Goal: Information Seeking & Learning: Check status

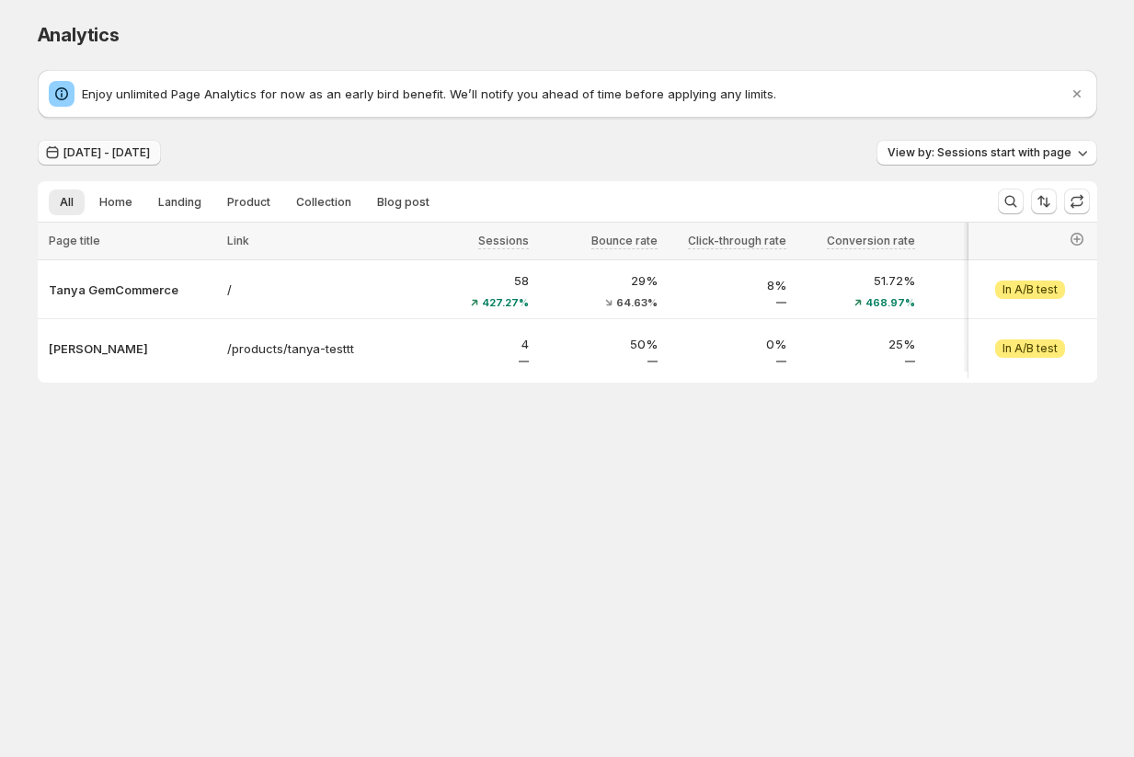
click at [127, 156] on span "[DATE] - [DATE]" at bounding box center [106, 152] width 86 height 15
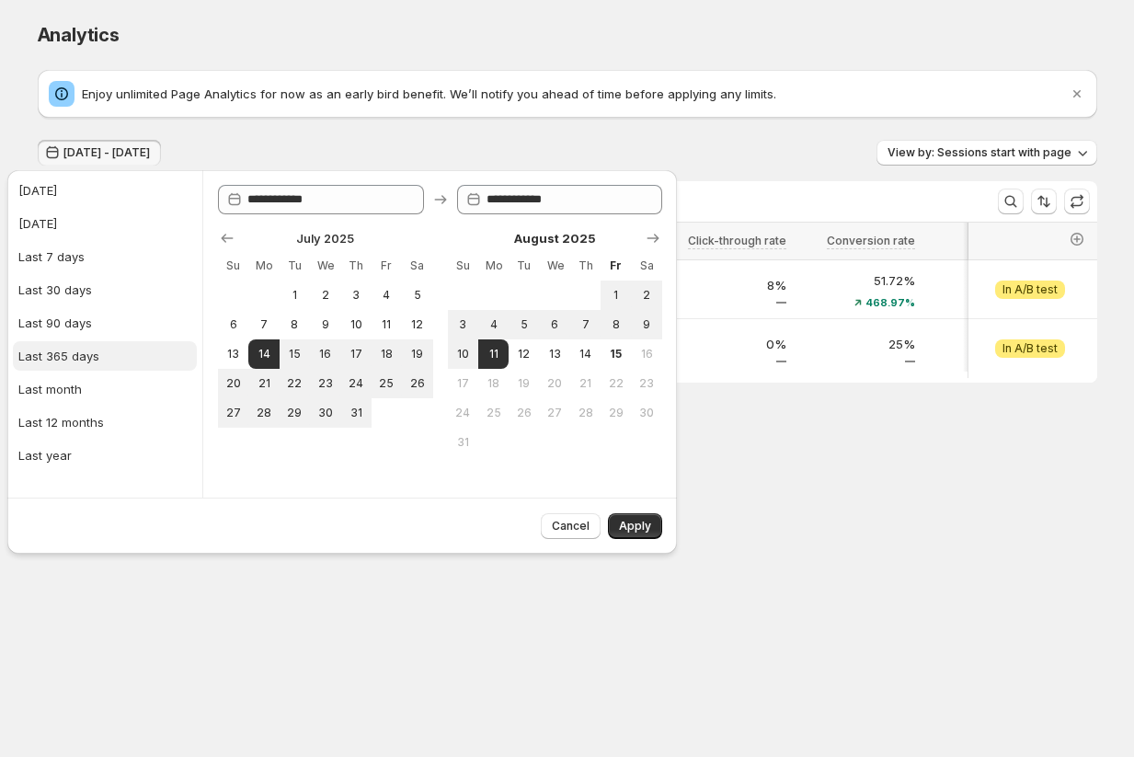
click at [72, 360] on div "Last 365 days" at bounding box center [58, 356] width 81 height 18
type input "**********"
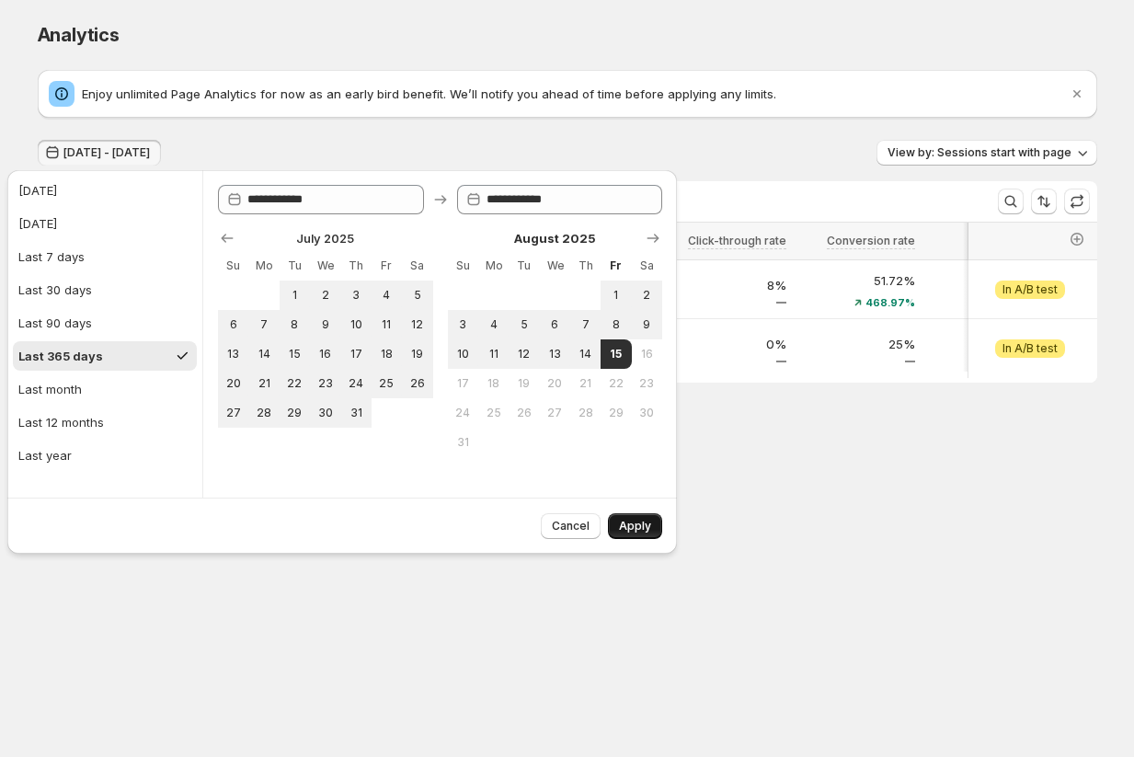
click at [643, 524] on span "Apply" at bounding box center [635, 526] width 32 height 15
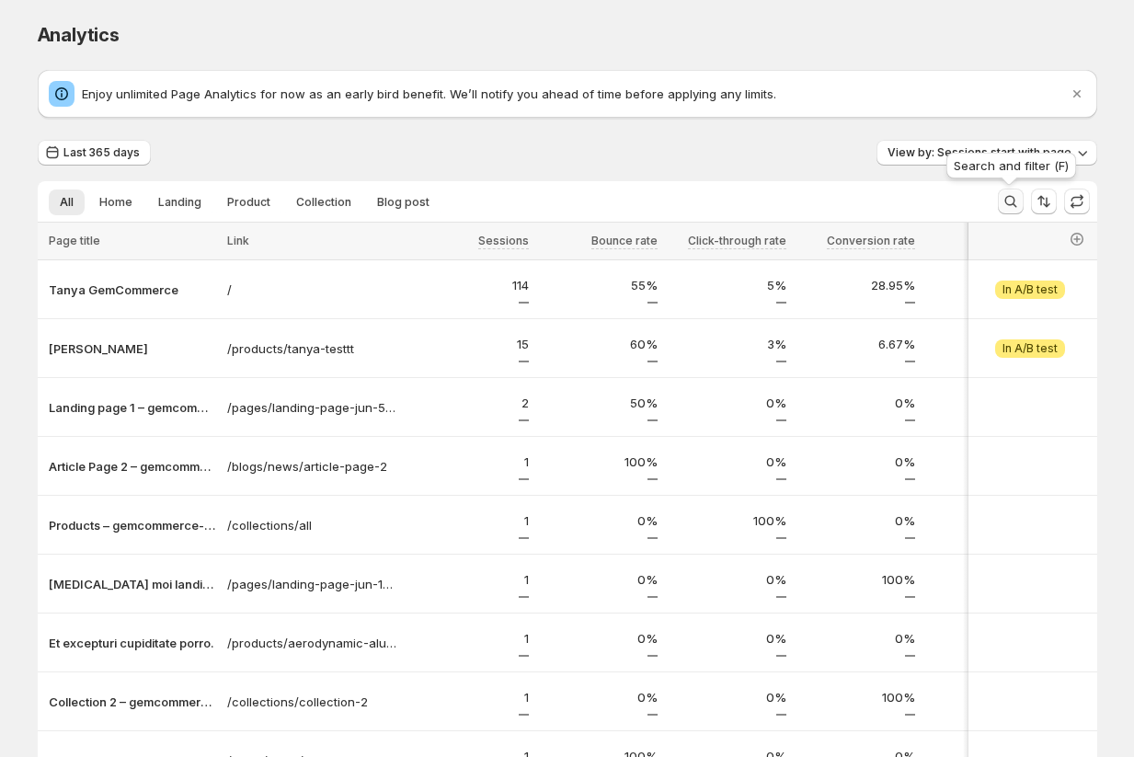
click at [1006, 200] on icon "Search and filter results" at bounding box center [1011, 201] width 18 height 18
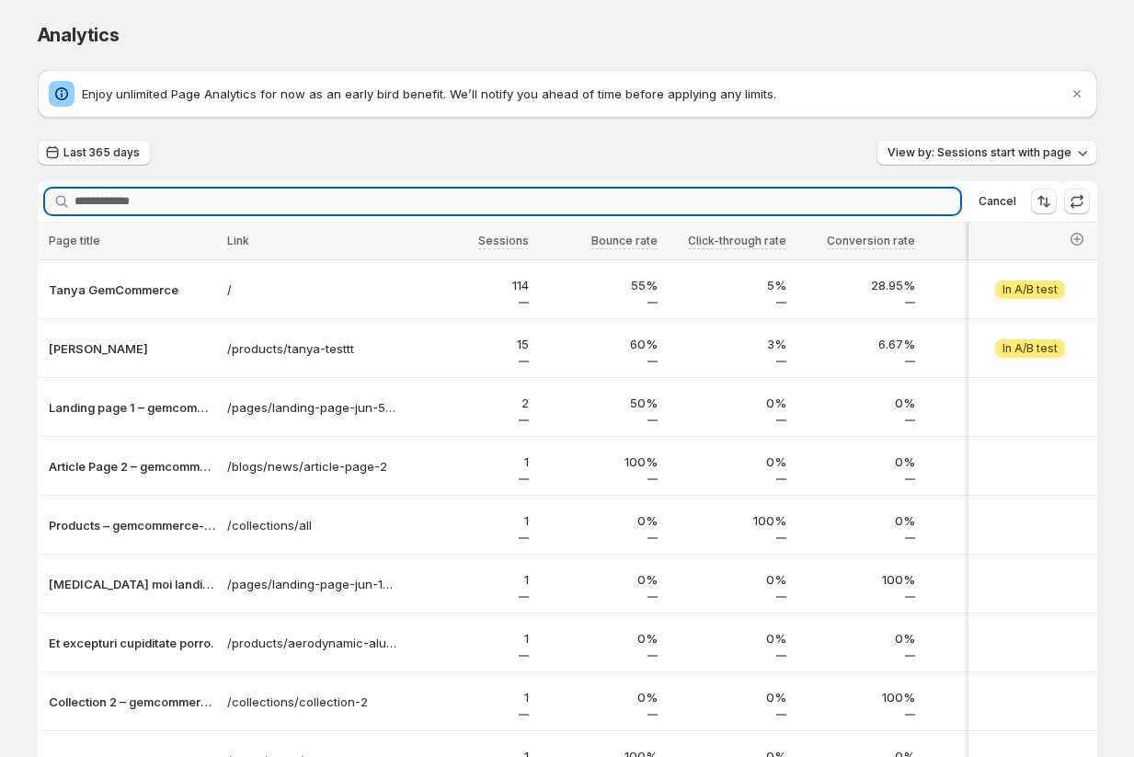
click at [494, 207] on input "Searching..." at bounding box center [518, 202] width 886 height 26
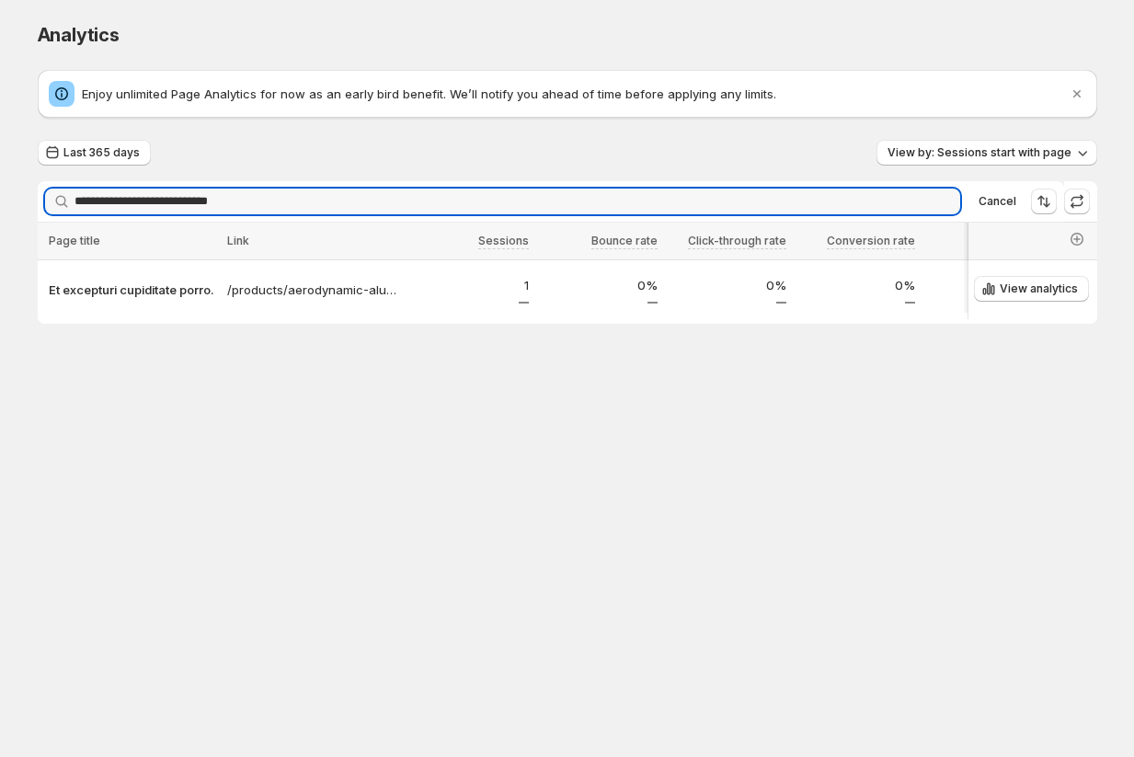
type input "**********"
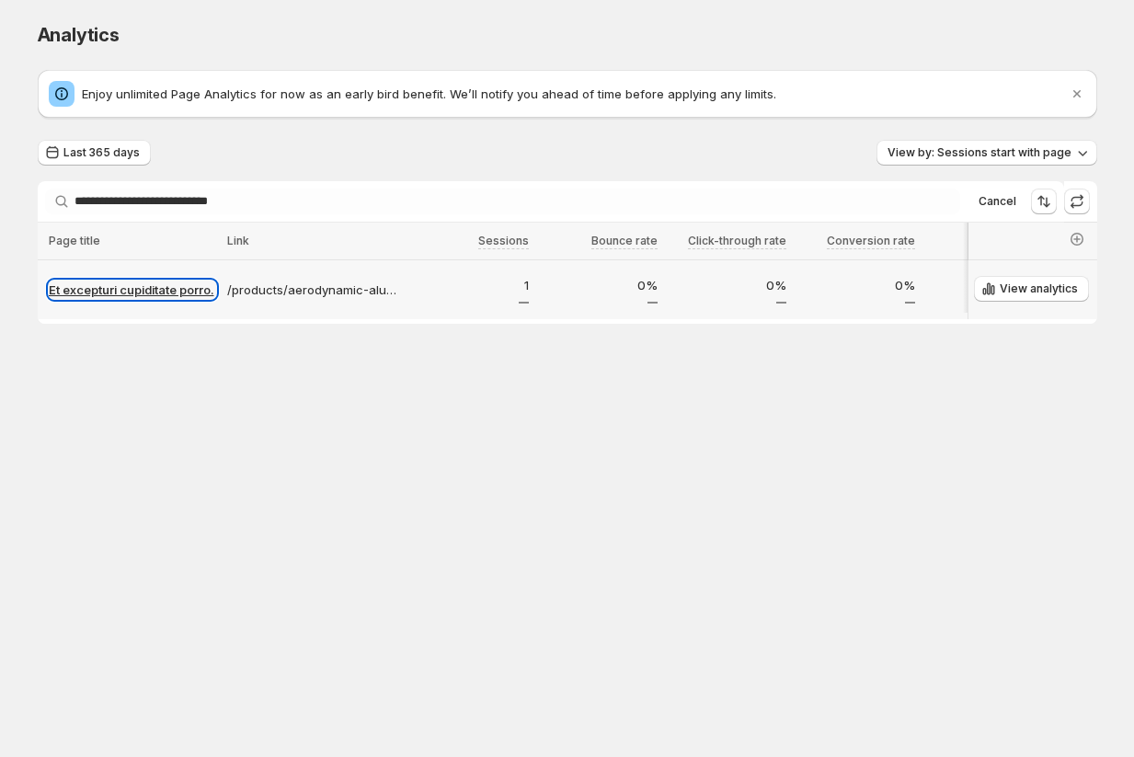
click at [158, 291] on p "Et excepturi cupiditate porro." at bounding box center [132, 290] width 167 height 18
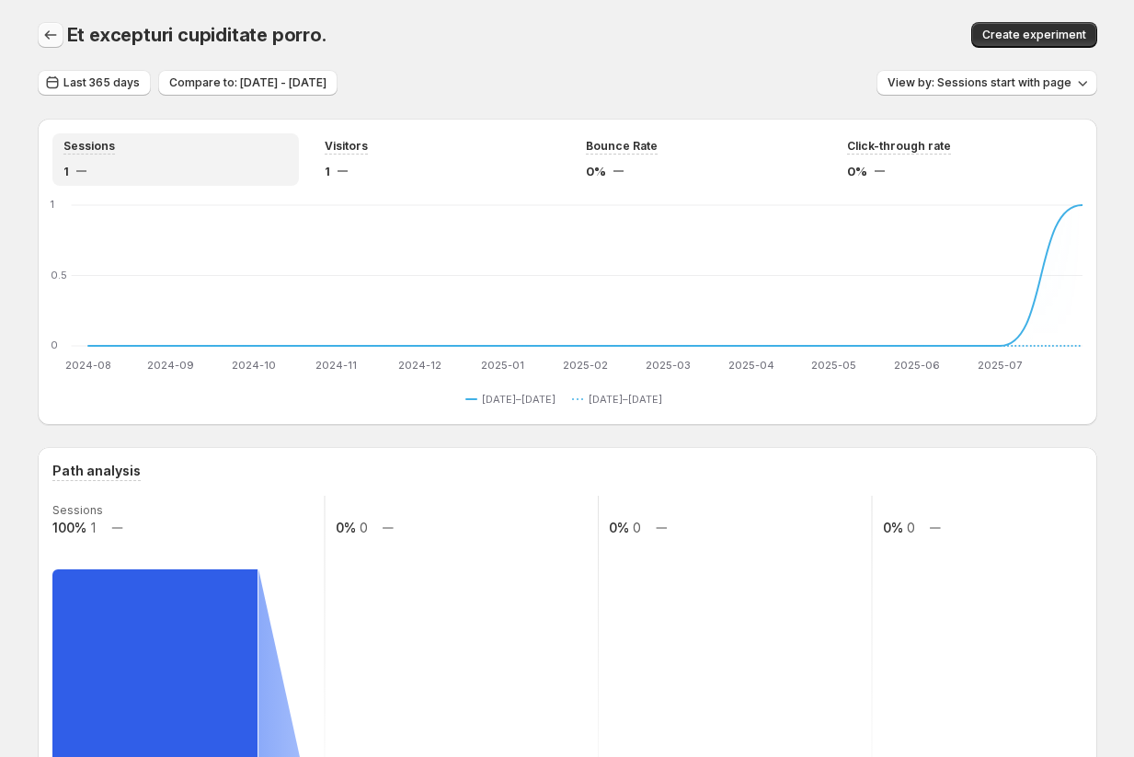
click at [43, 40] on icon "button" at bounding box center [50, 35] width 18 height 18
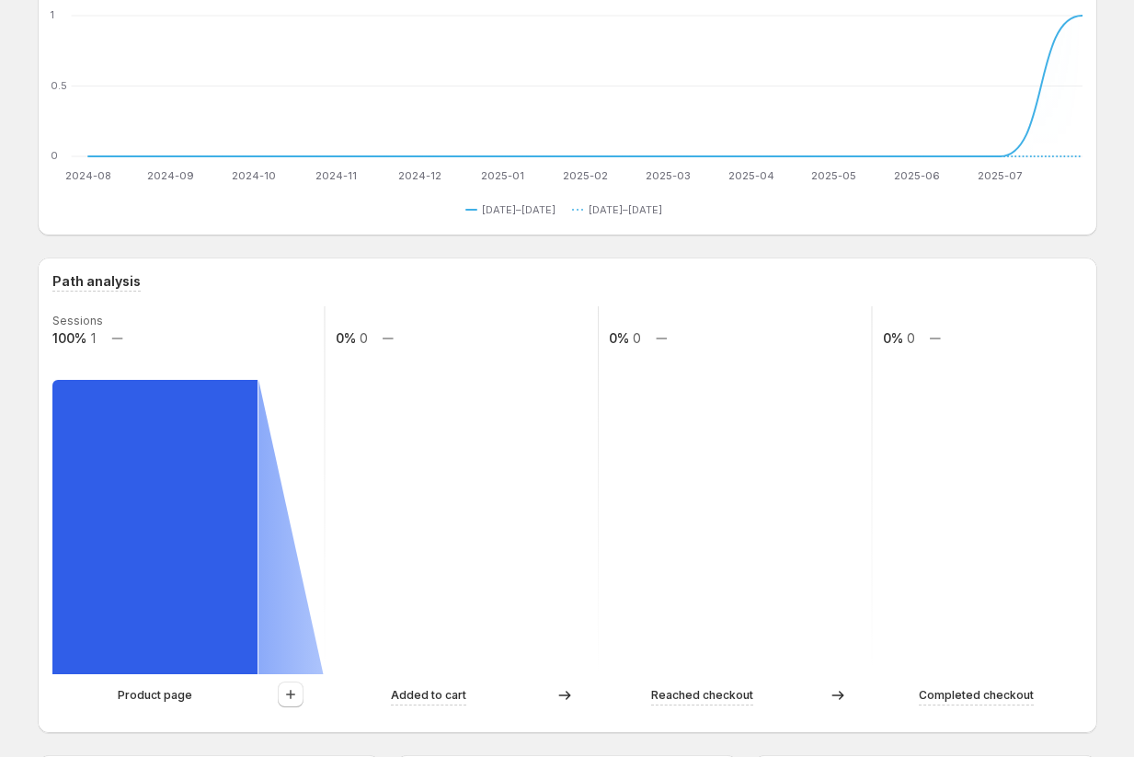
scroll to position [65, 0]
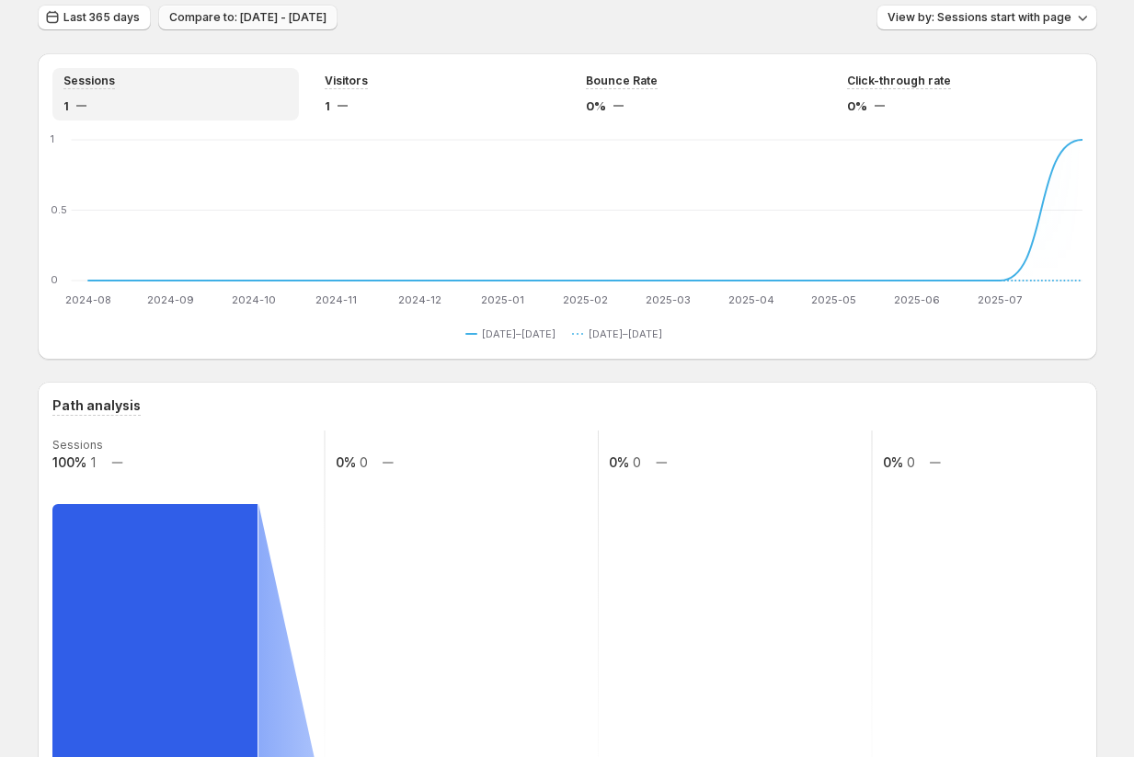
click at [224, 22] on span "Compare to: [DATE] - [DATE]" at bounding box center [247, 17] width 157 height 15
click at [281, 15] on span "Compare to: [DATE] - [DATE]" at bounding box center [247, 17] width 157 height 15
click at [291, 17] on span "Compare to: [DATE] - [DATE]" at bounding box center [247, 17] width 157 height 15
click at [94, 17] on span "Last 365 days" at bounding box center [101, 17] width 76 height 15
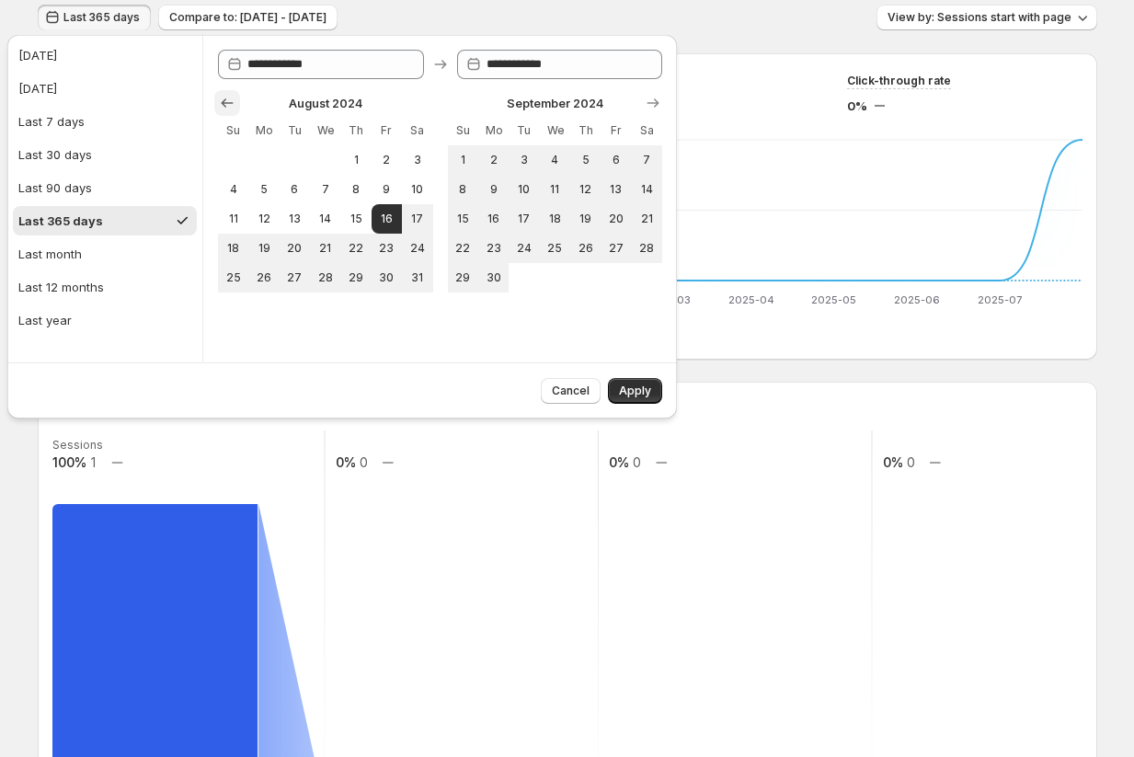
click at [223, 98] on icon "Show previous month, July 2024" at bounding box center [227, 103] width 18 height 18
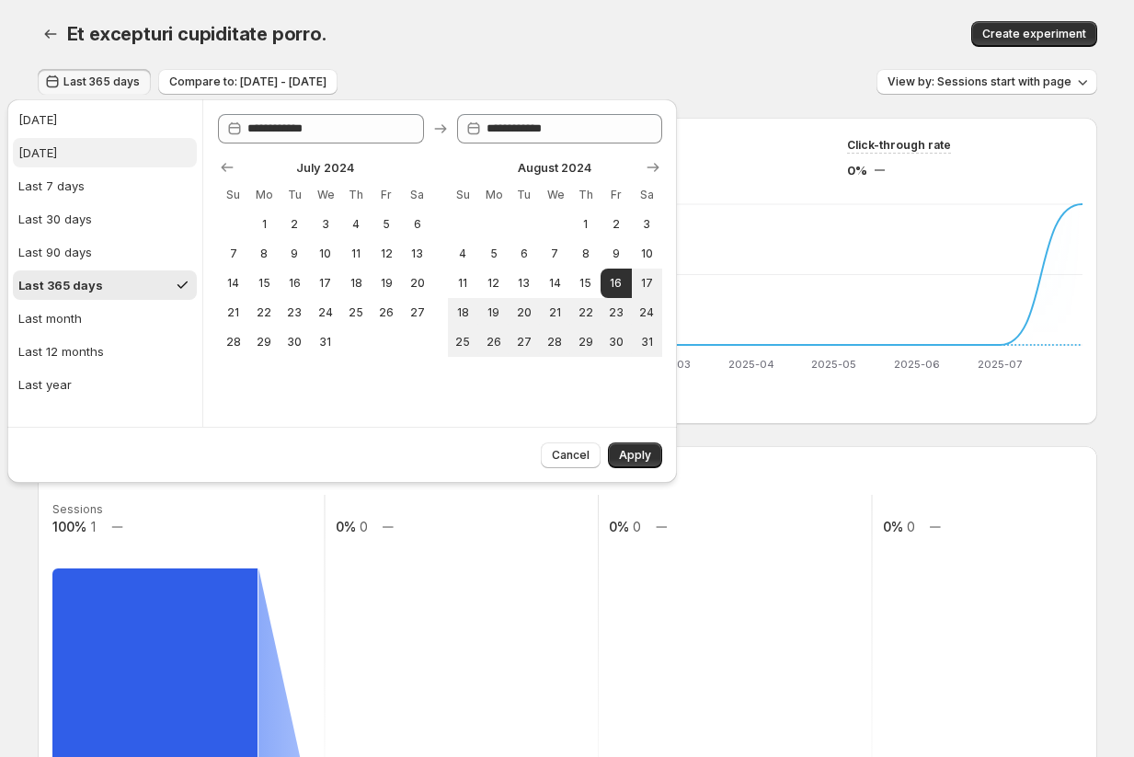
scroll to position [0, 0]
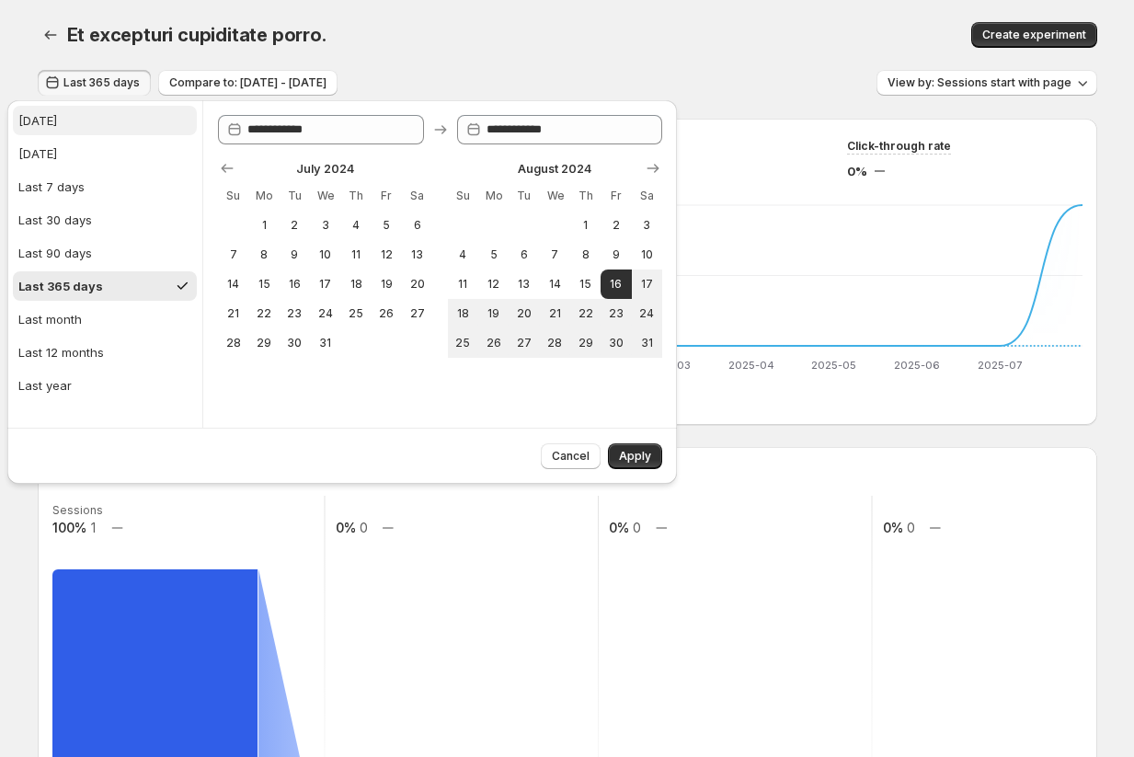
click at [45, 121] on div "[DATE]" at bounding box center [37, 120] width 39 height 18
type input "**********"
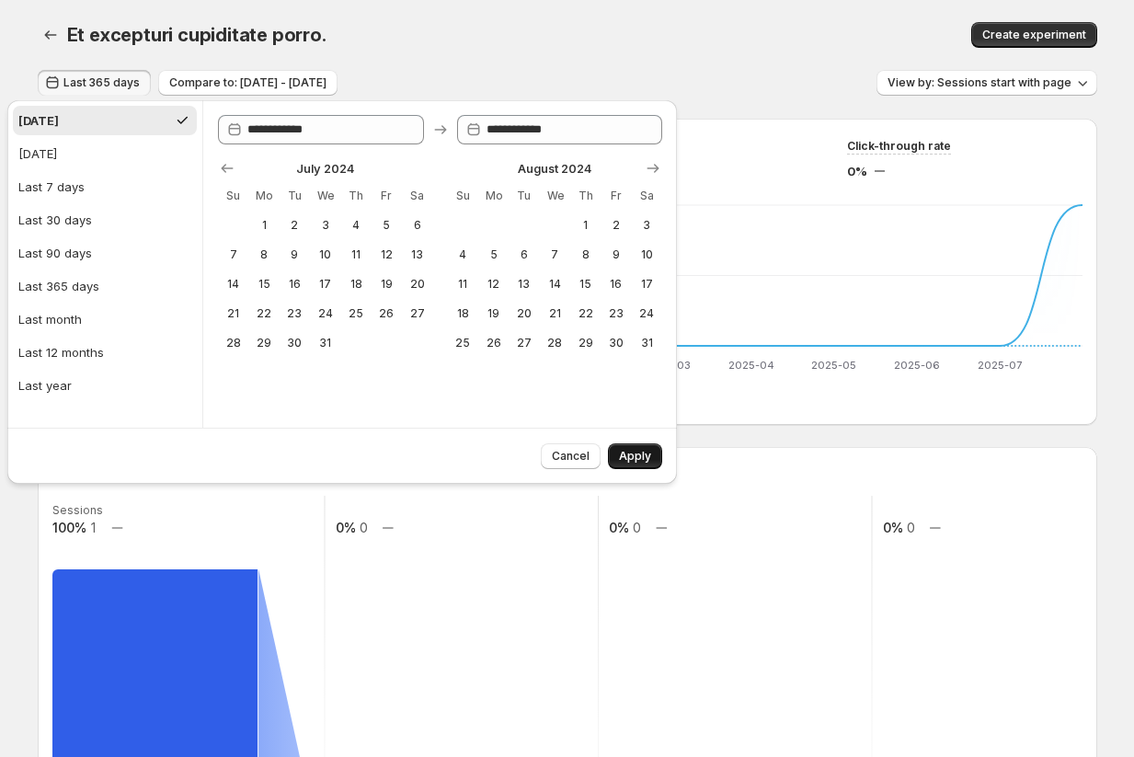
click at [640, 460] on span "Apply" at bounding box center [635, 456] width 32 height 15
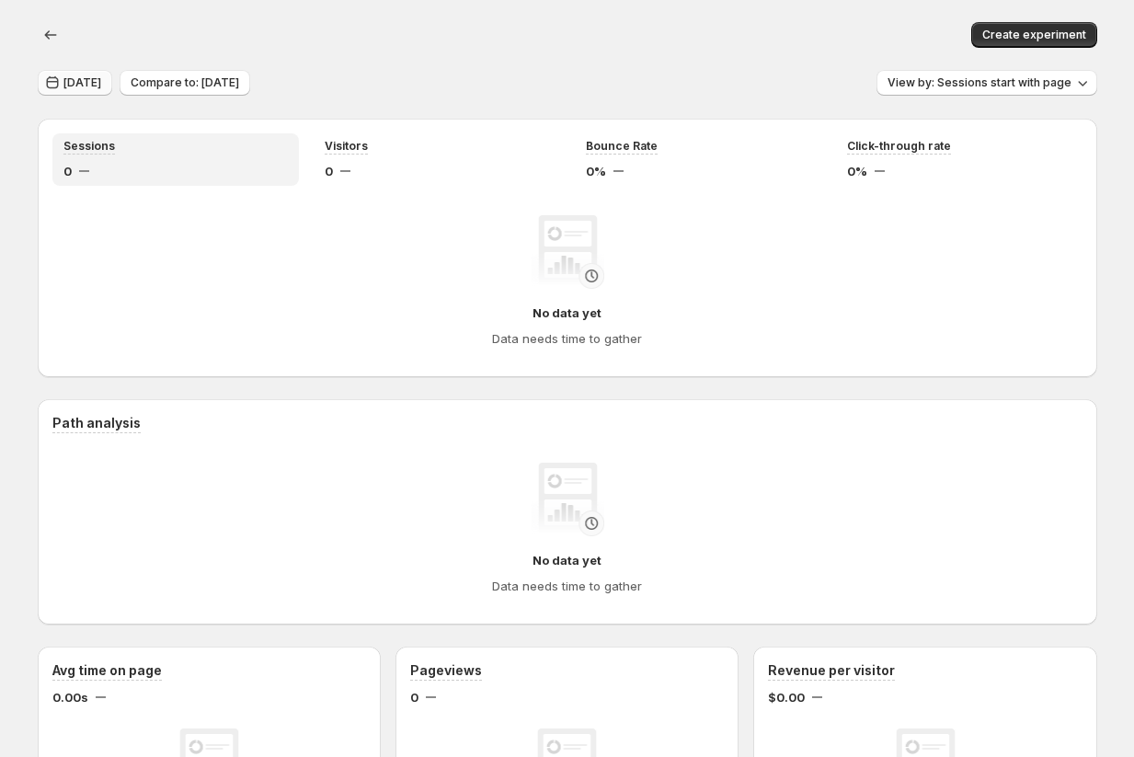
click at [73, 82] on span "[DATE]" at bounding box center [82, 82] width 38 height 15
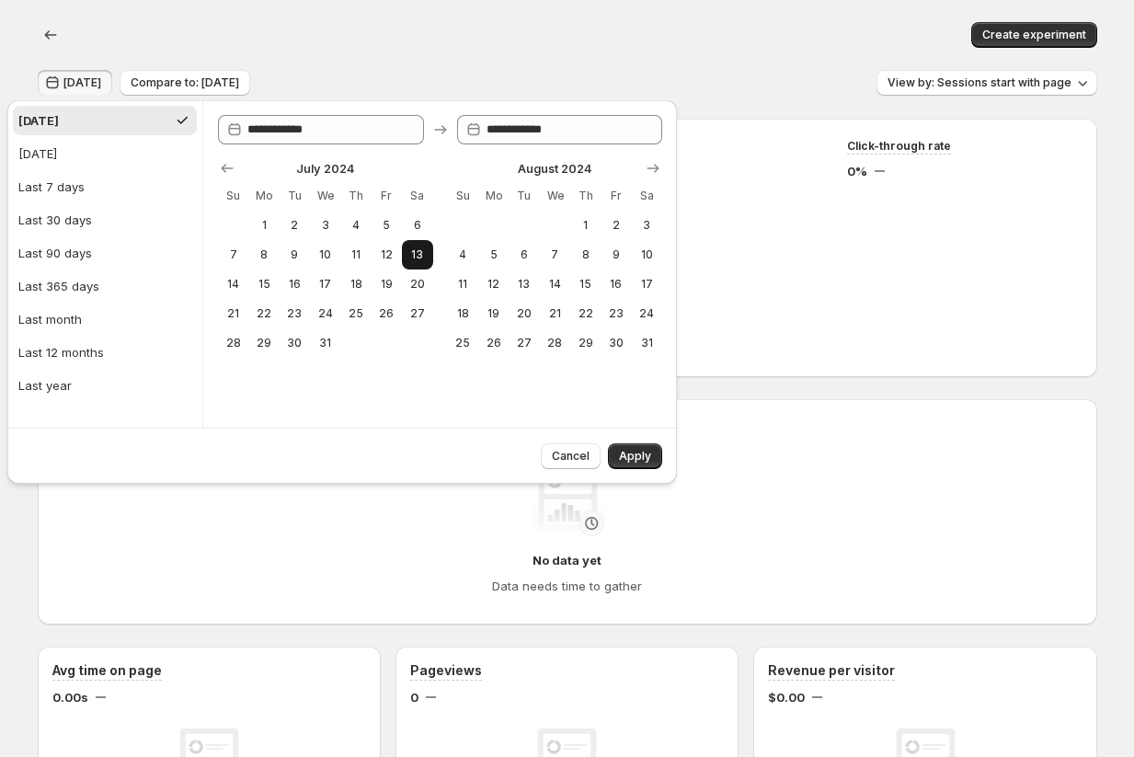
click at [407, 256] on button "13" at bounding box center [417, 254] width 30 height 29
type input "**********"
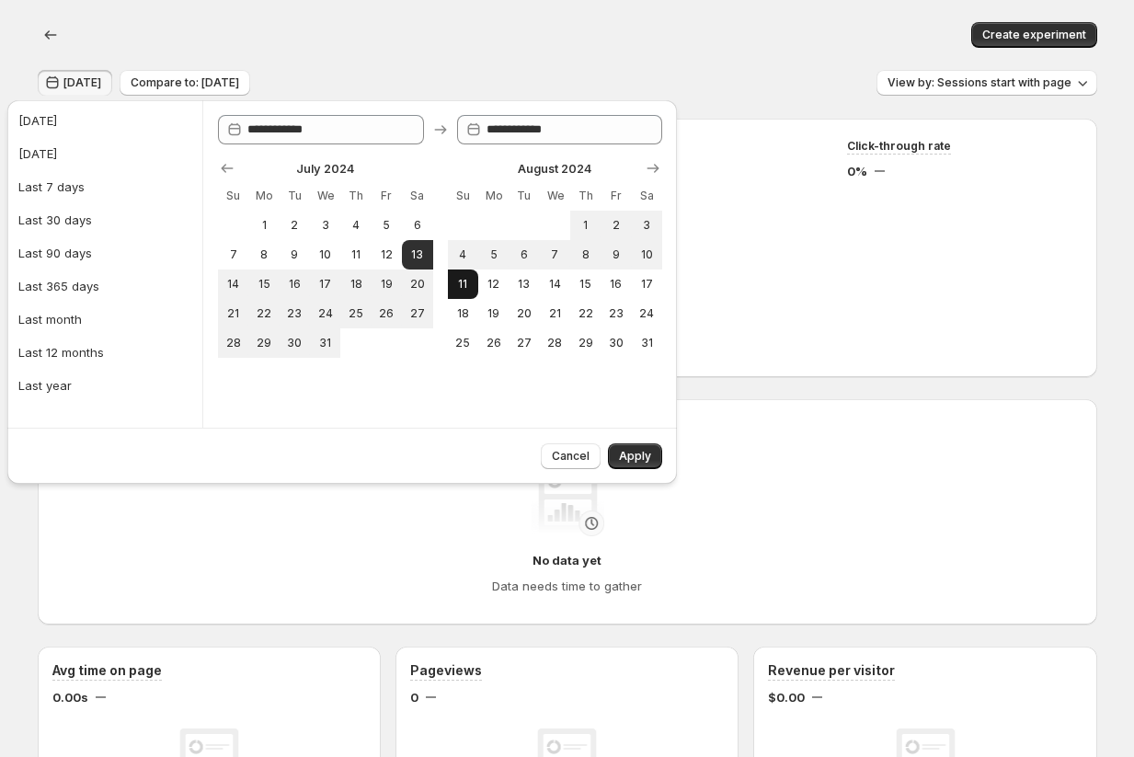
click at [460, 287] on span "11" at bounding box center [463, 284] width 16 height 15
type input "**********"
click at [628, 452] on span "Apply" at bounding box center [635, 456] width 32 height 15
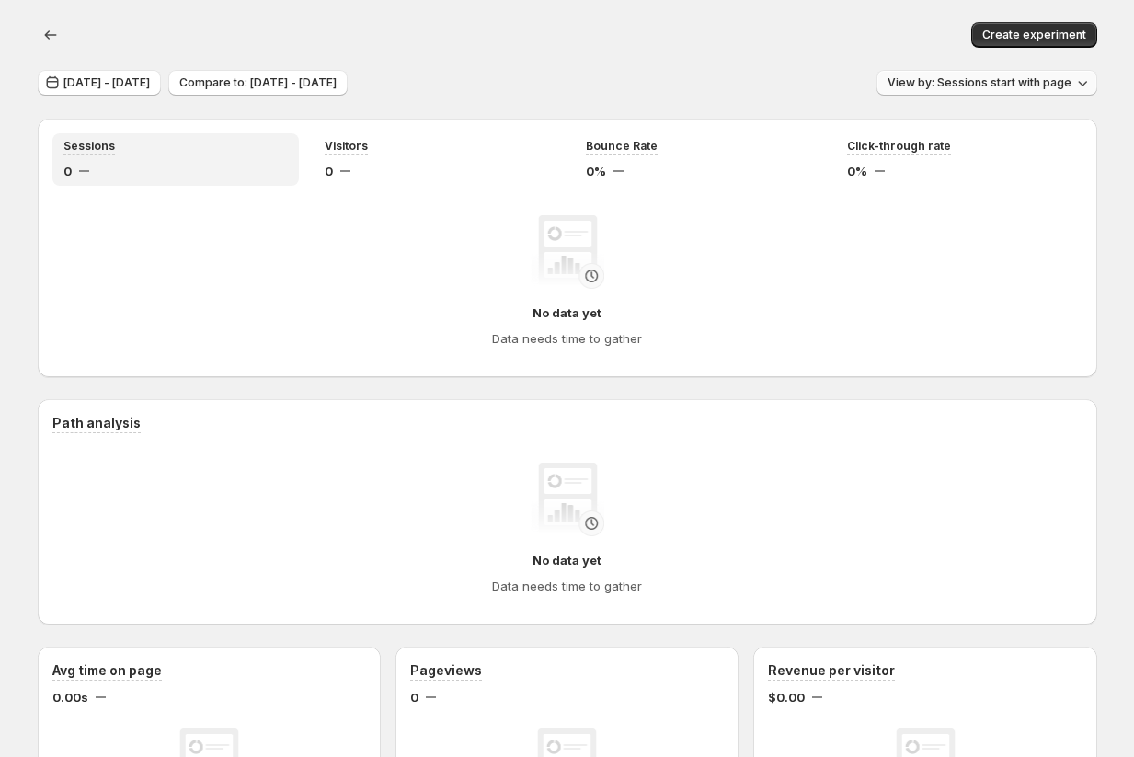
click at [1012, 84] on span "View by: Sessions start with page" at bounding box center [980, 82] width 184 height 15
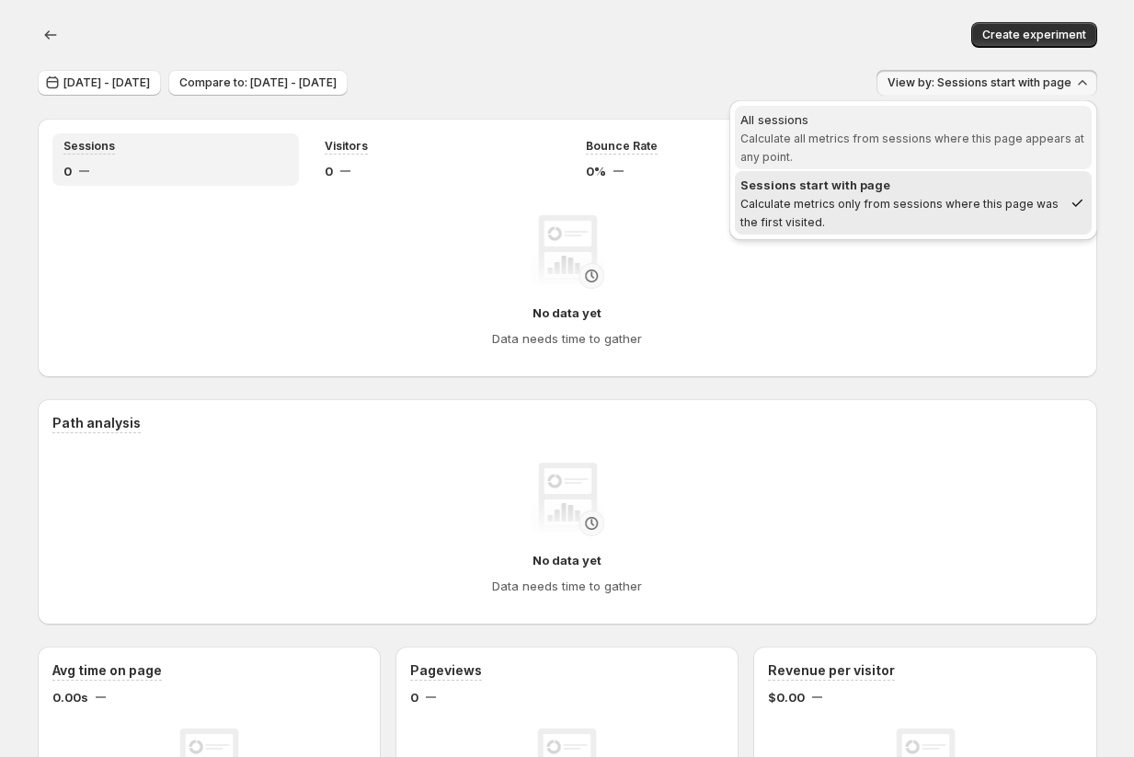
click at [935, 157] on span "All sessions Calculate all metrics from sessions where this page appears at any…" at bounding box center [913, 137] width 346 height 55
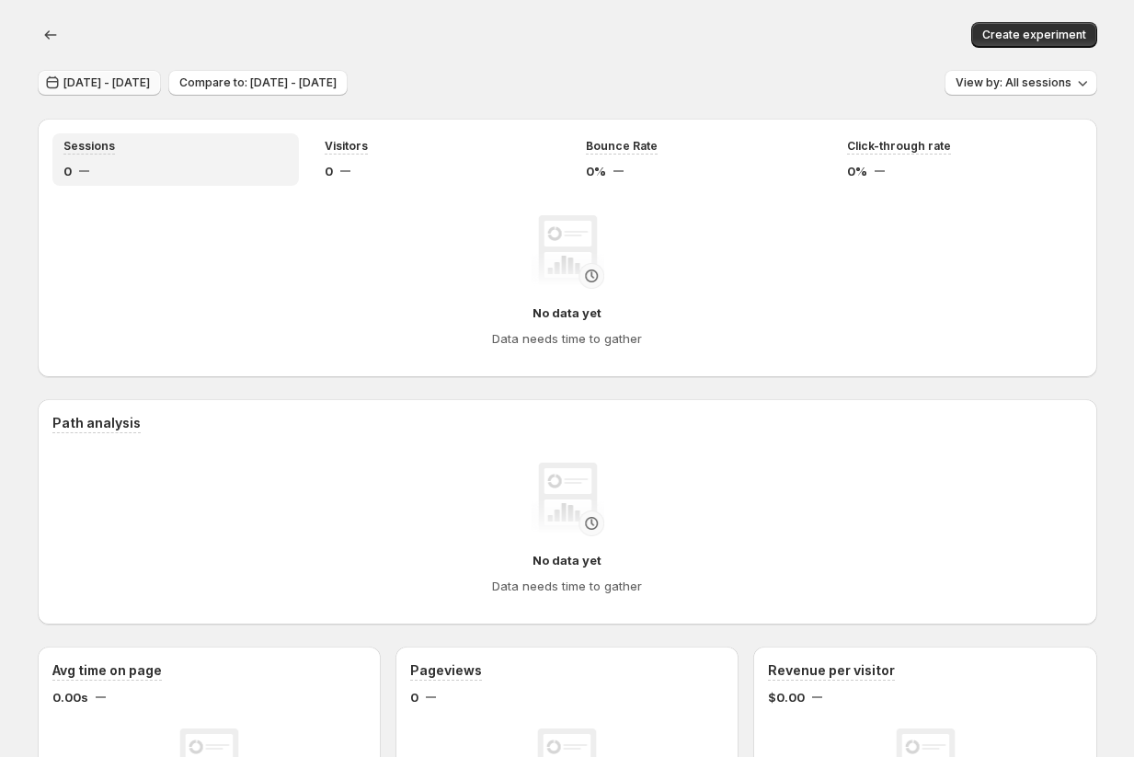
click at [150, 86] on span "[DATE] - [DATE]" at bounding box center [106, 82] width 86 height 15
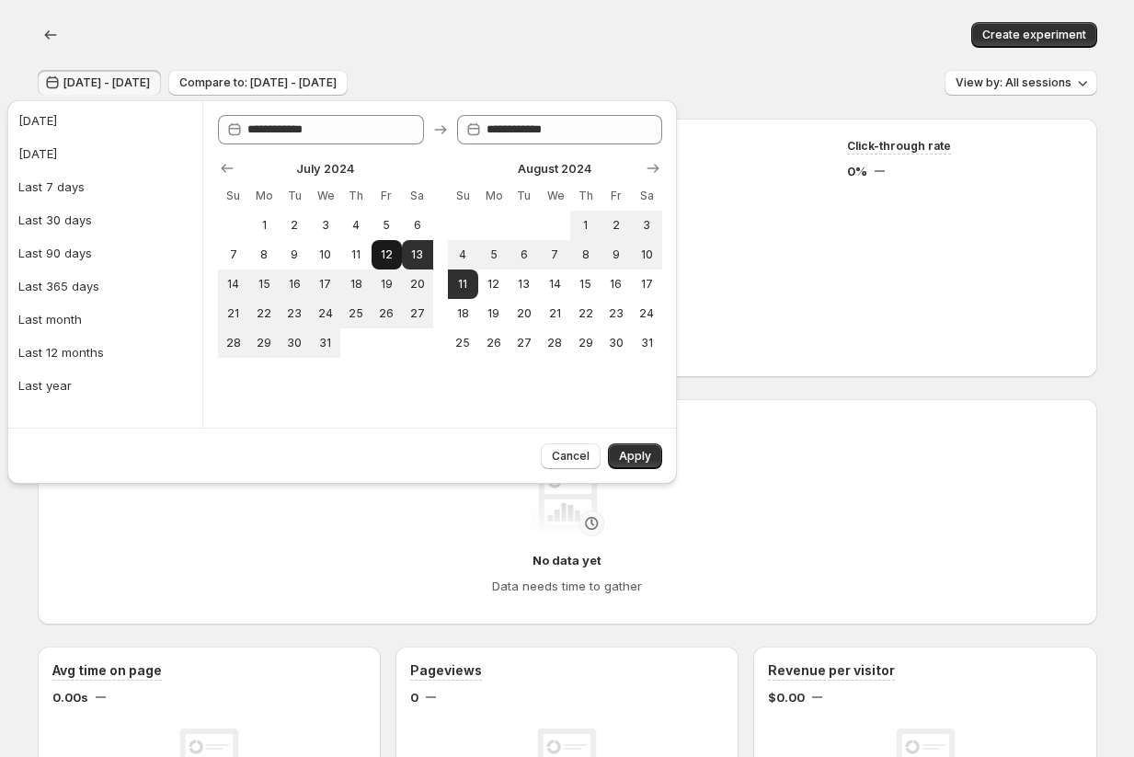
click at [386, 253] on span "12" at bounding box center [387, 254] width 16 height 15
type input "**********"
click at [504, 291] on button "12" at bounding box center [493, 284] width 30 height 29
type input "**********"
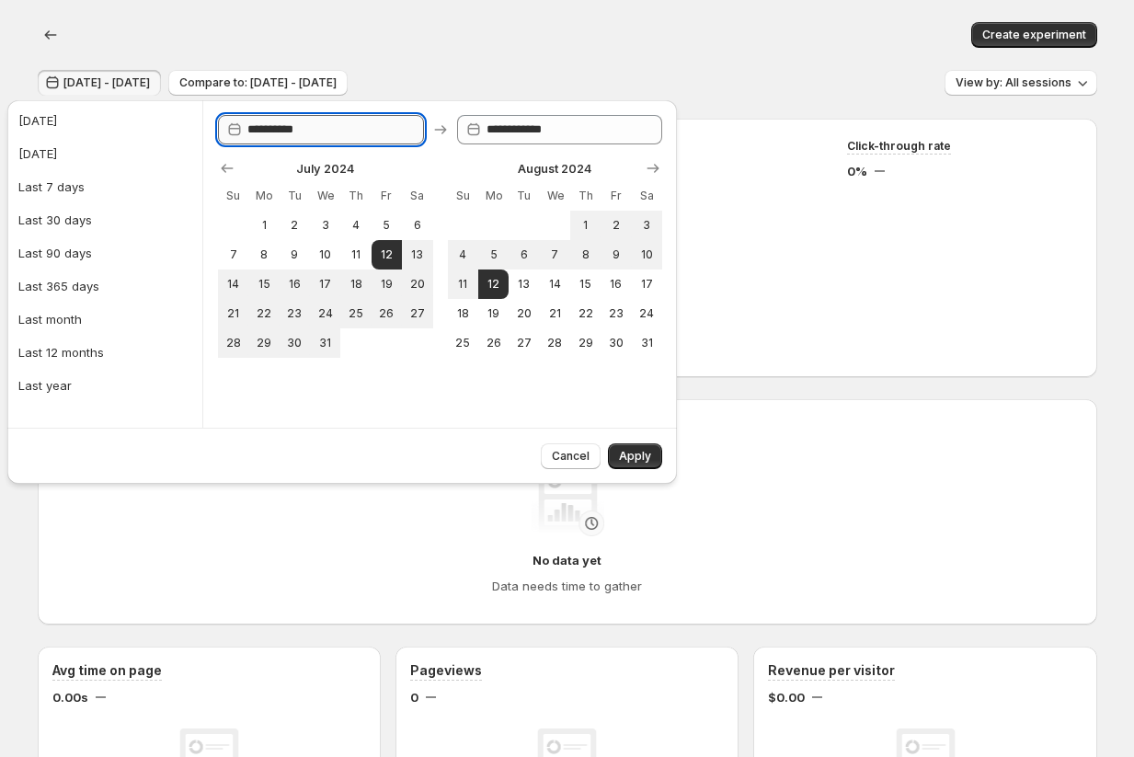
click at [342, 125] on input "**********" at bounding box center [335, 129] width 177 height 29
click at [653, 168] on icon "Show next month, September 2024" at bounding box center [654, 168] width 12 height 9
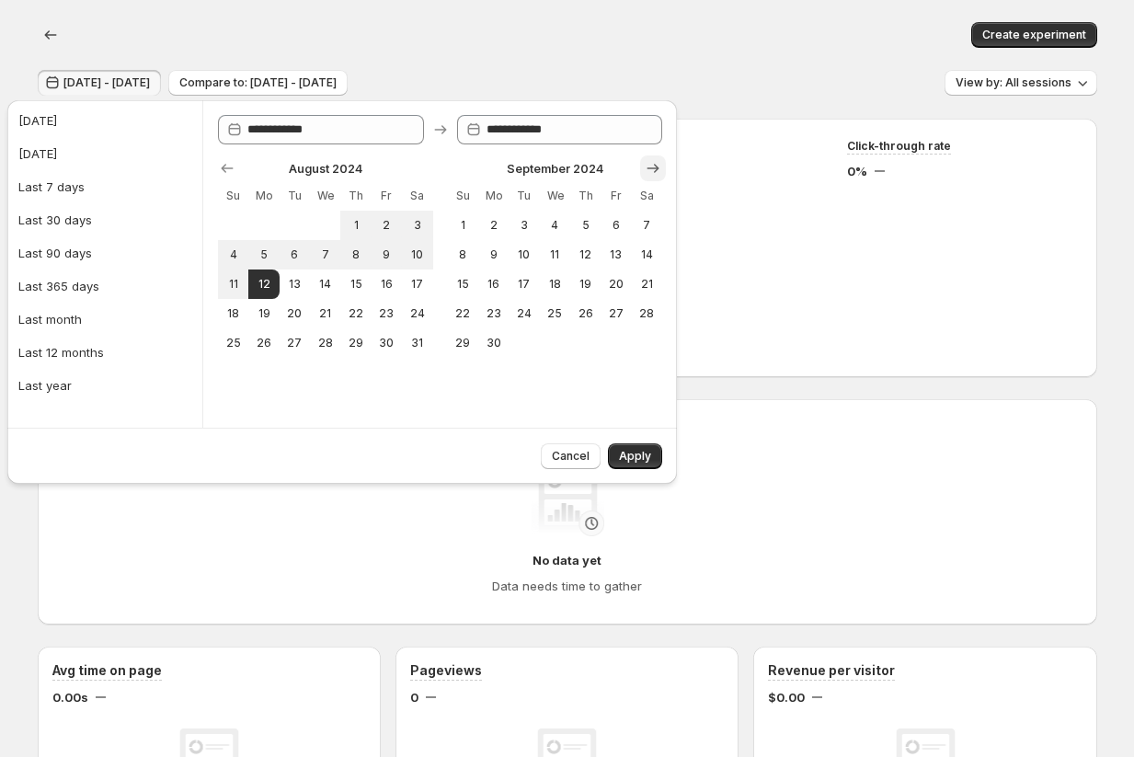
click at [653, 168] on icon "Show next month, October 2024" at bounding box center [654, 168] width 12 height 9
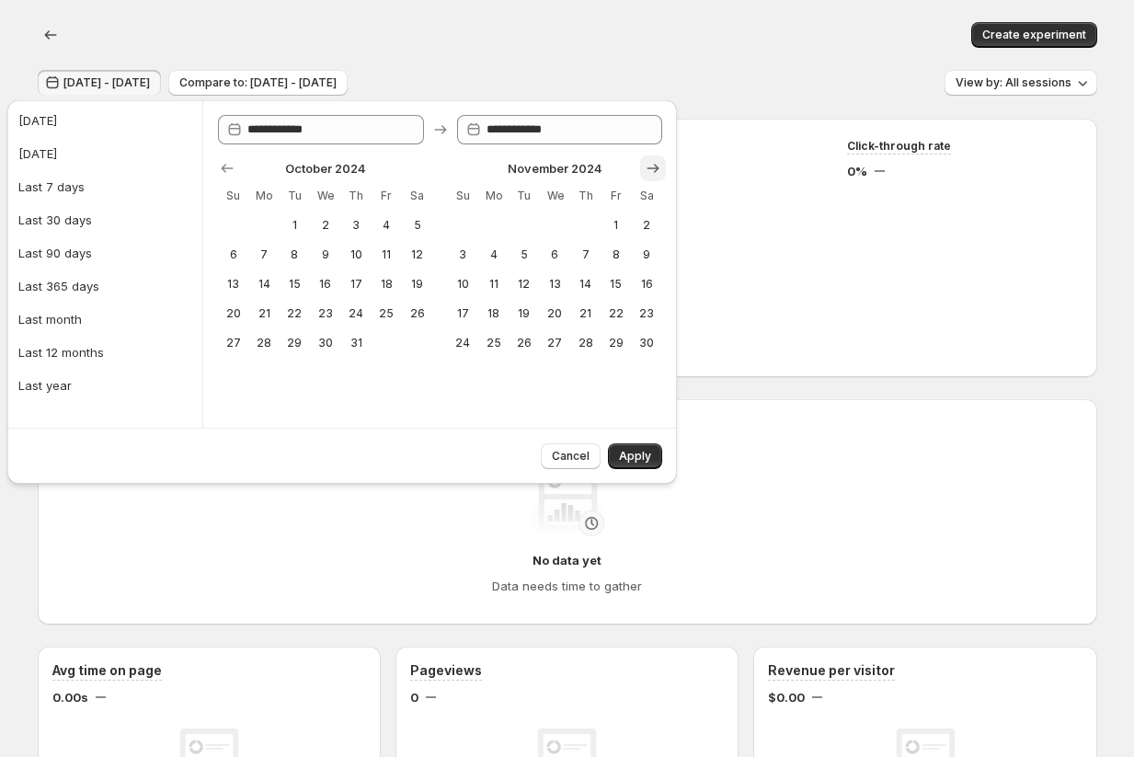
click at [653, 168] on icon "Show next month, December 2024" at bounding box center [654, 168] width 12 height 9
click at [653, 168] on icon "Show next month, January 2025" at bounding box center [654, 168] width 12 height 9
click at [653, 168] on icon "Show next month, February 2025" at bounding box center [654, 168] width 12 height 9
click at [97, 123] on button "[DATE]" at bounding box center [105, 120] width 184 height 29
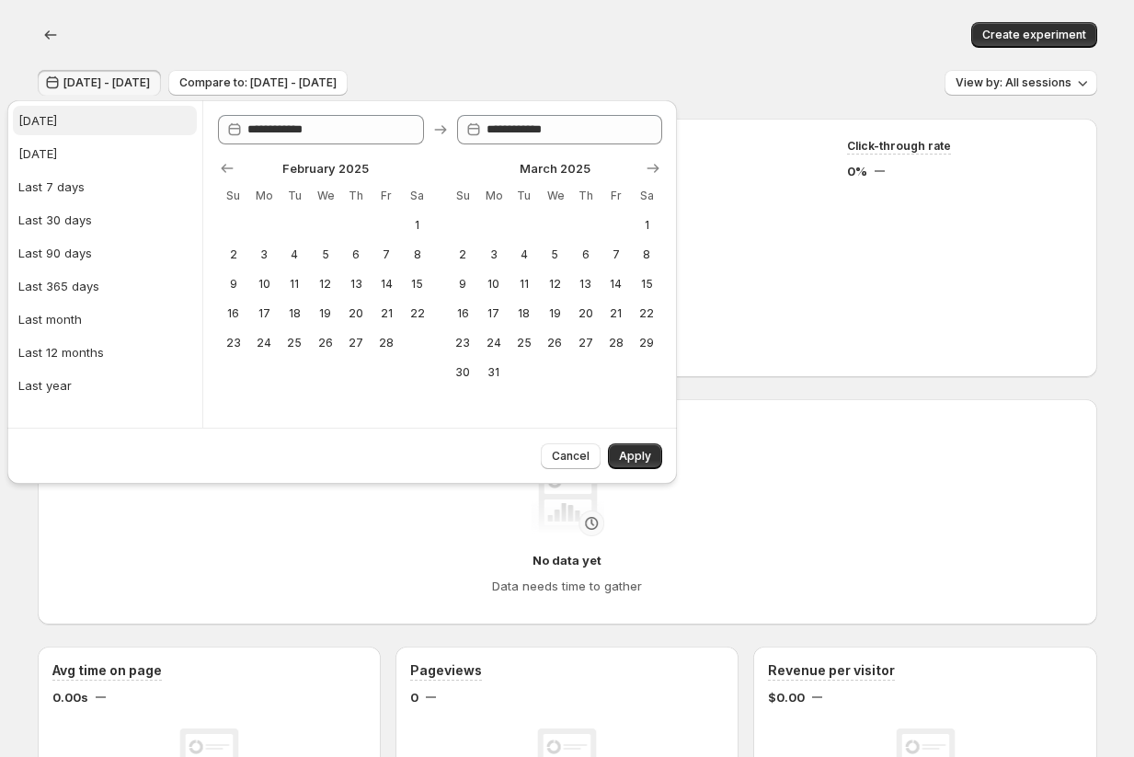
type input "**********"
click at [630, 449] on span "Apply" at bounding box center [635, 456] width 32 height 15
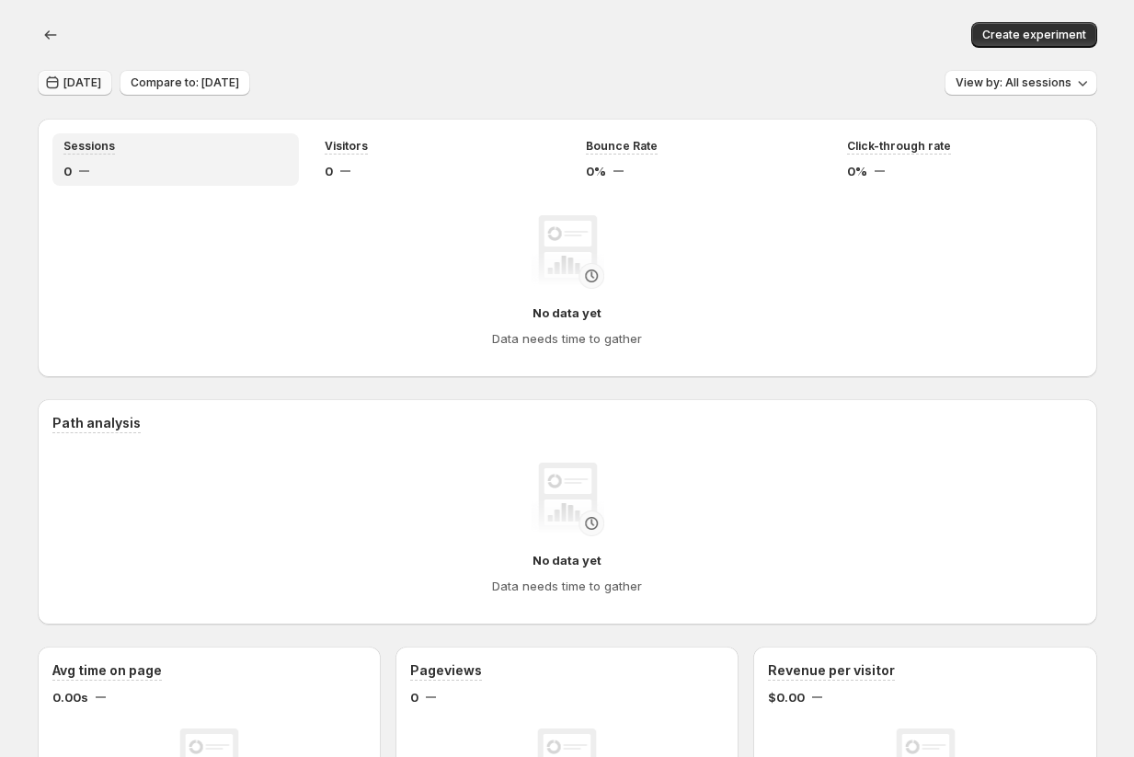
click at [73, 73] on button "[DATE]" at bounding box center [75, 83] width 75 height 26
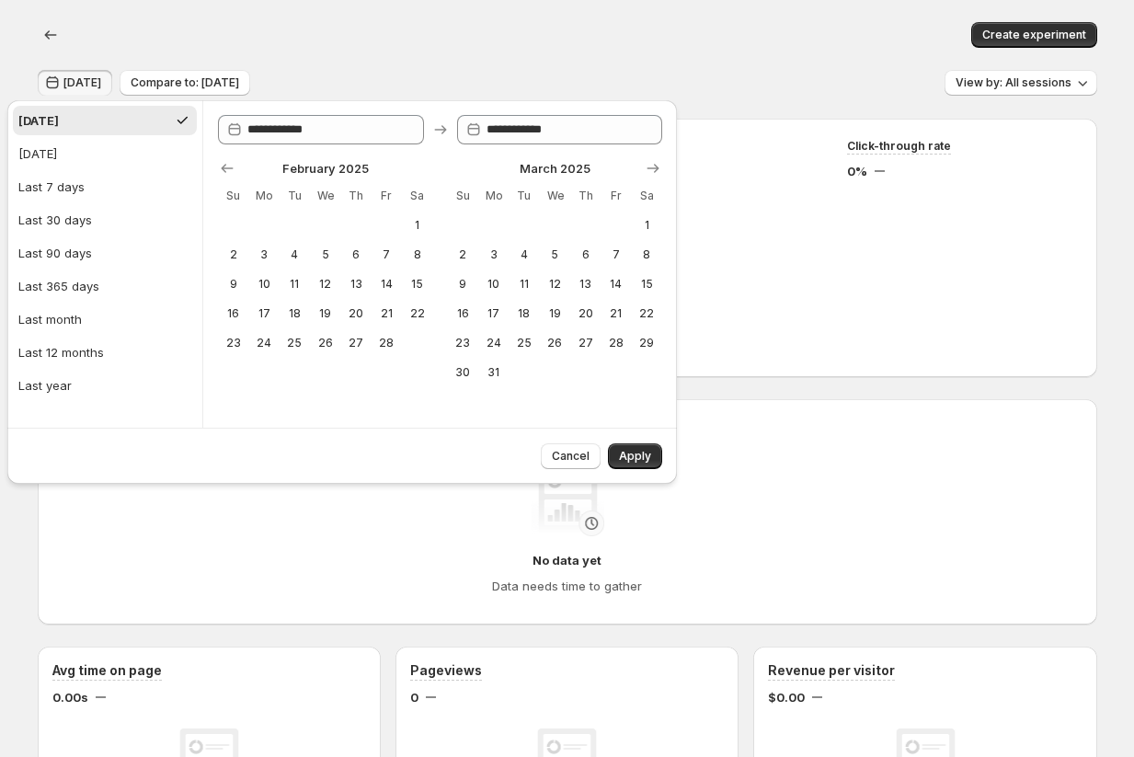
click at [637, 173] on div at bounding box center [440, 168] width 444 height 18
click at [639, 167] on div at bounding box center [440, 168] width 444 height 18
click at [656, 163] on icon "Show next month, April 2025" at bounding box center [653, 168] width 18 height 18
click at [656, 163] on icon "Show next month, May 2025" at bounding box center [653, 168] width 18 height 18
click at [656, 163] on icon "Show next month, June 2025" at bounding box center [653, 168] width 18 height 18
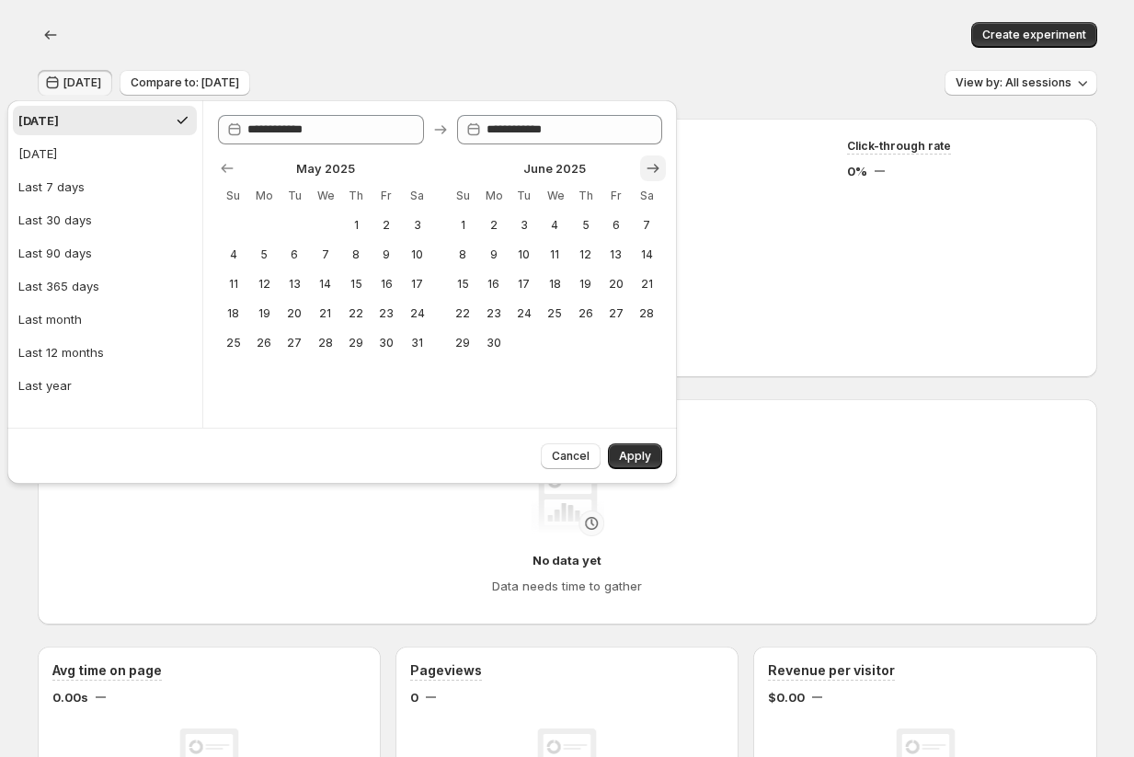
click at [656, 163] on icon "Show next month, July 2025" at bounding box center [653, 168] width 18 height 18
click at [656, 163] on icon "Show next month, August 2025" at bounding box center [653, 168] width 18 height 18
click at [235, 284] on span "13" at bounding box center [233, 284] width 16 height 15
type input "**********"
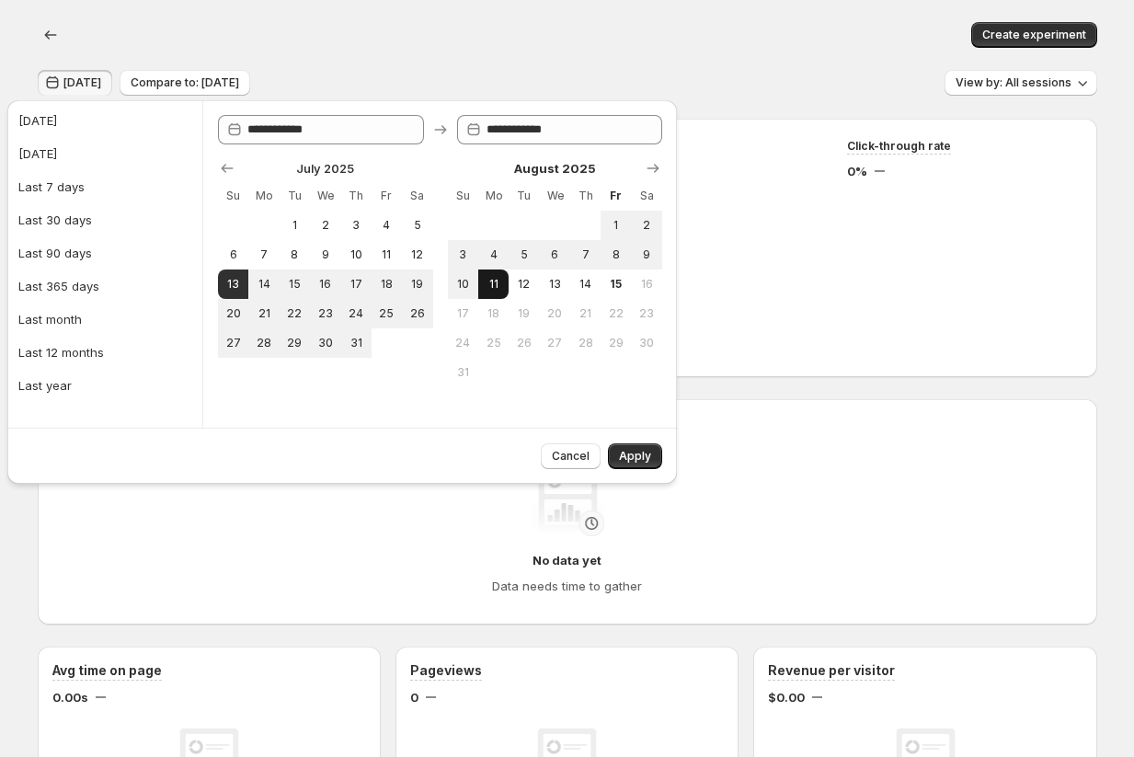
click at [496, 287] on span "11" at bounding box center [494, 284] width 16 height 15
type input "**********"
click at [638, 454] on span "Apply" at bounding box center [635, 456] width 32 height 15
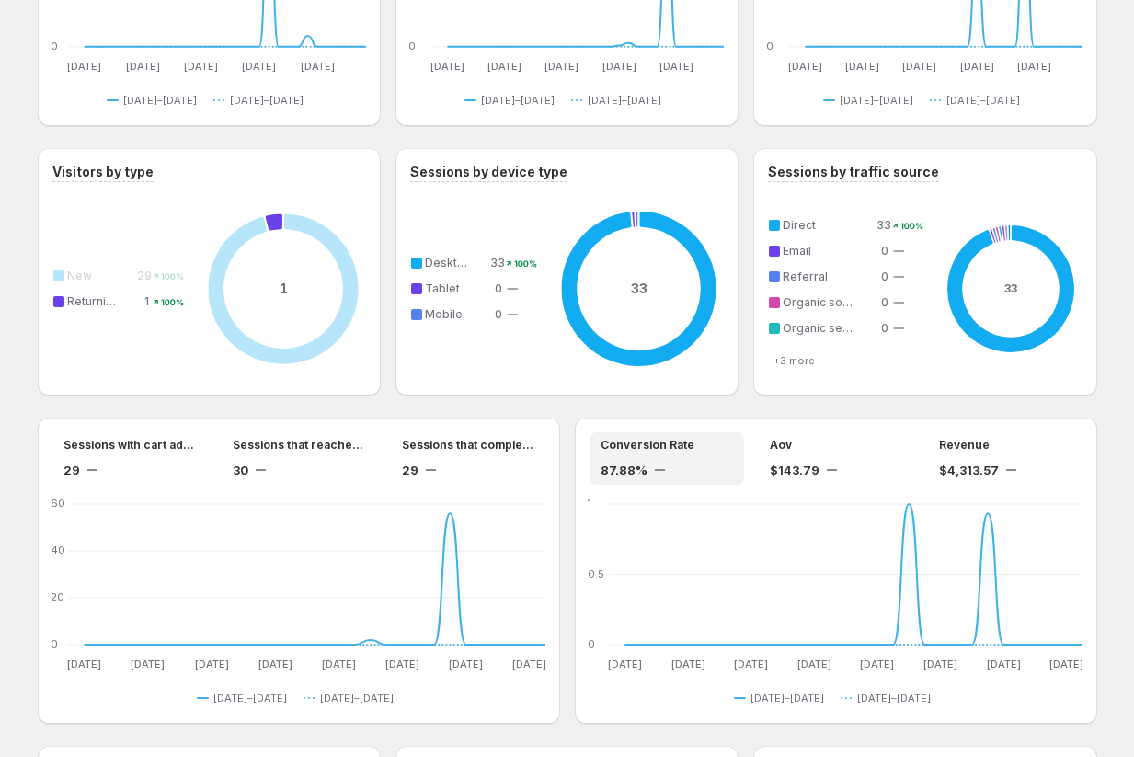
scroll to position [1112, 0]
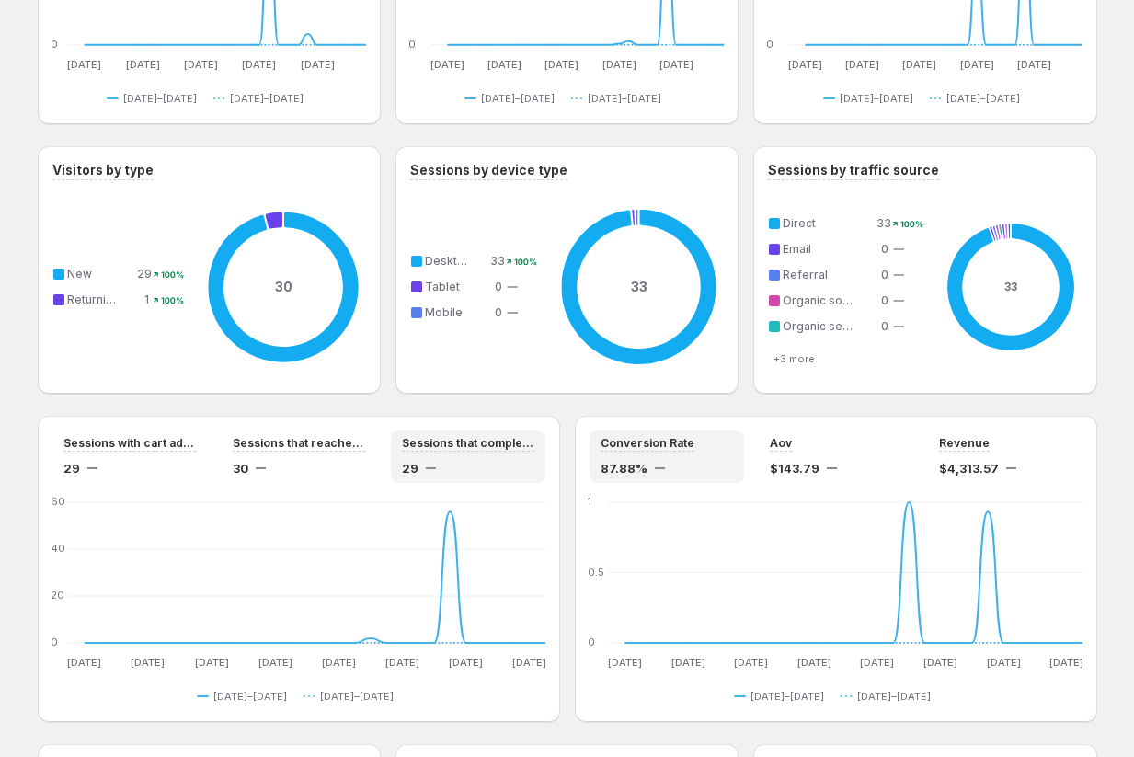
click at [503, 470] on div "29" at bounding box center [468, 468] width 132 height 18
click at [847, 465] on div "$143.79" at bounding box center [836, 468] width 132 height 18
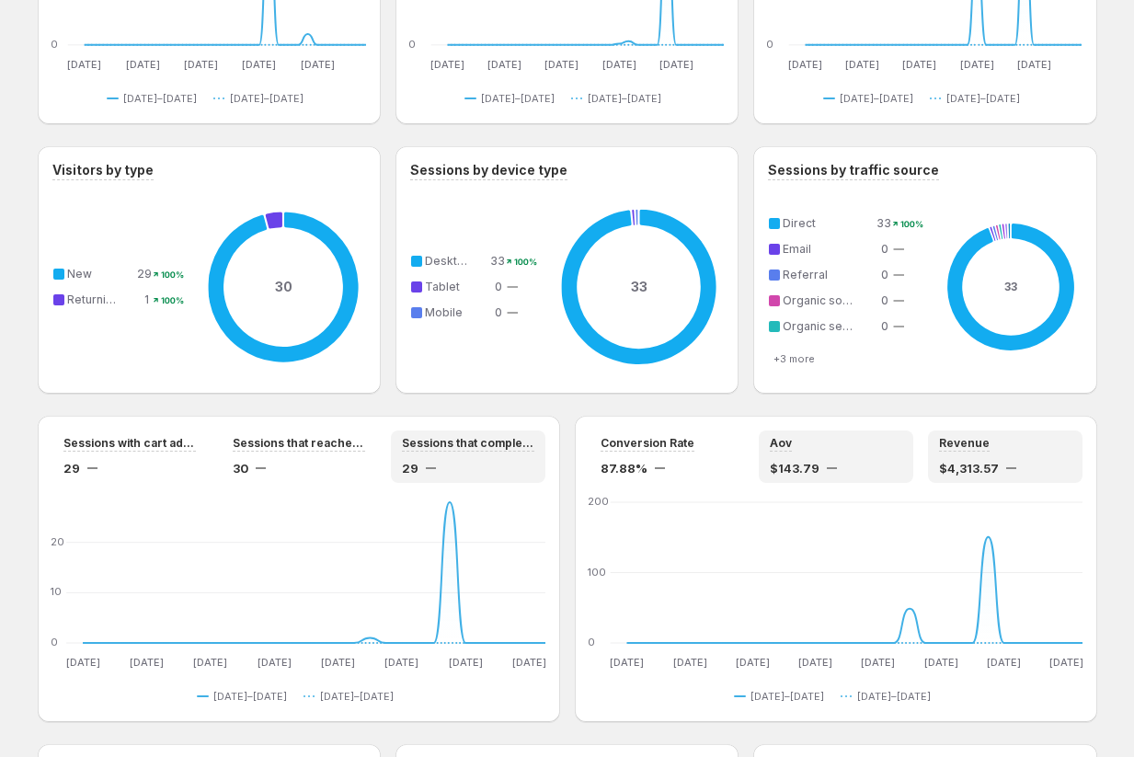
click at [1049, 465] on div "$4,313.57" at bounding box center [1005, 468] width 132 height 18
click at [872, 456] on div "Aov $143.79" at bounding box center [836, 456] width 132 height 41
click at [716, 466] on div "87.88%" at bounding box center [667, 468] width 132 height 18
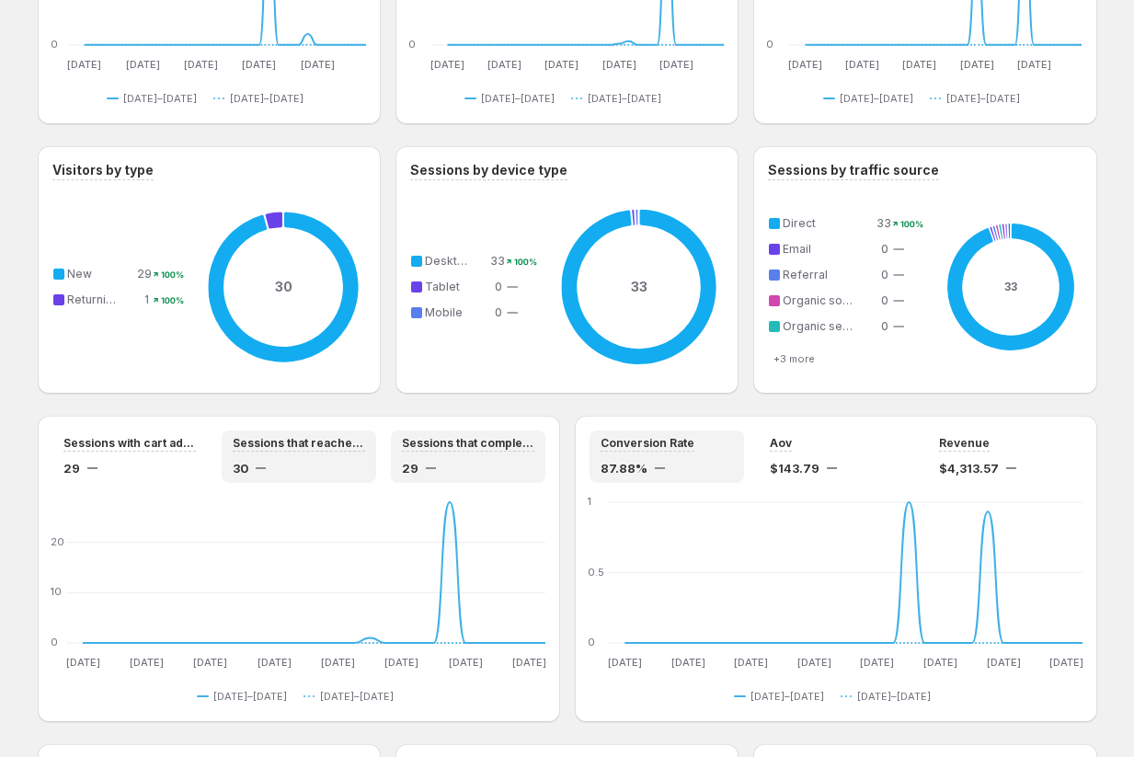
click at [326, 465] on div "30" at bounding box center [299, 468] width 132 height 18
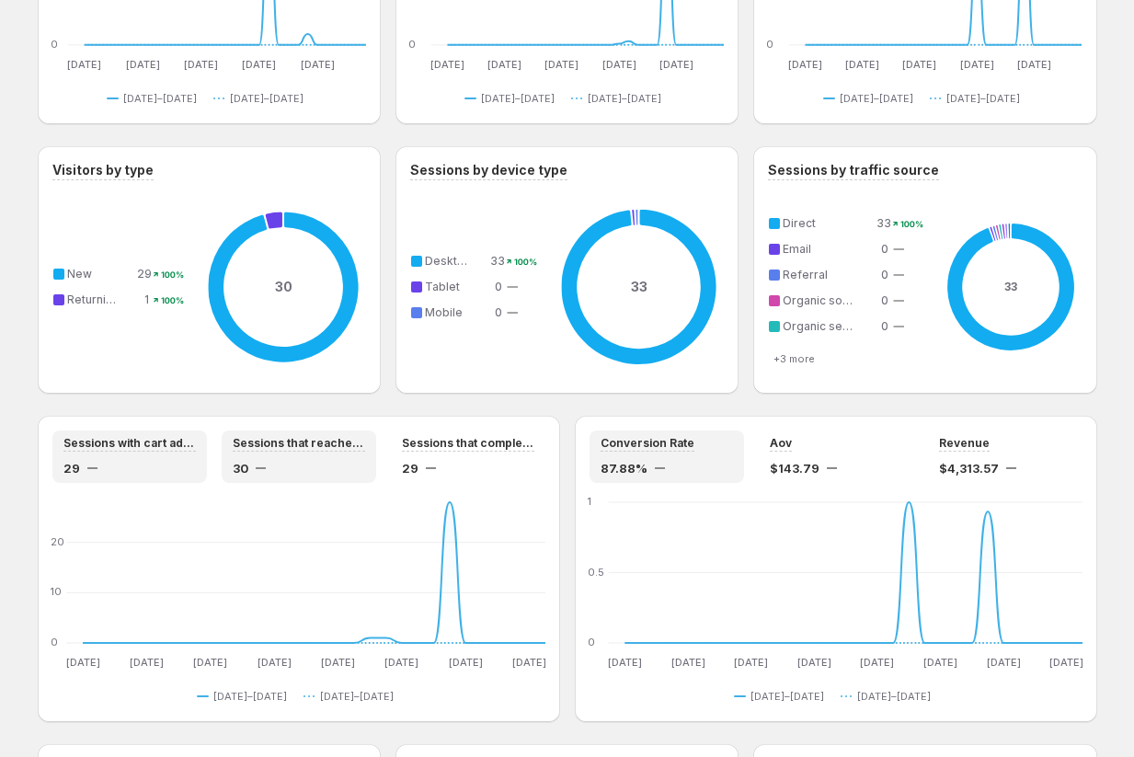
click at [152, 465] on div "29" at bounding box center [129, 468] width 132 height 18
click at [340, 476] on div "30" at bounding box center [299, 468] width 132 height 18
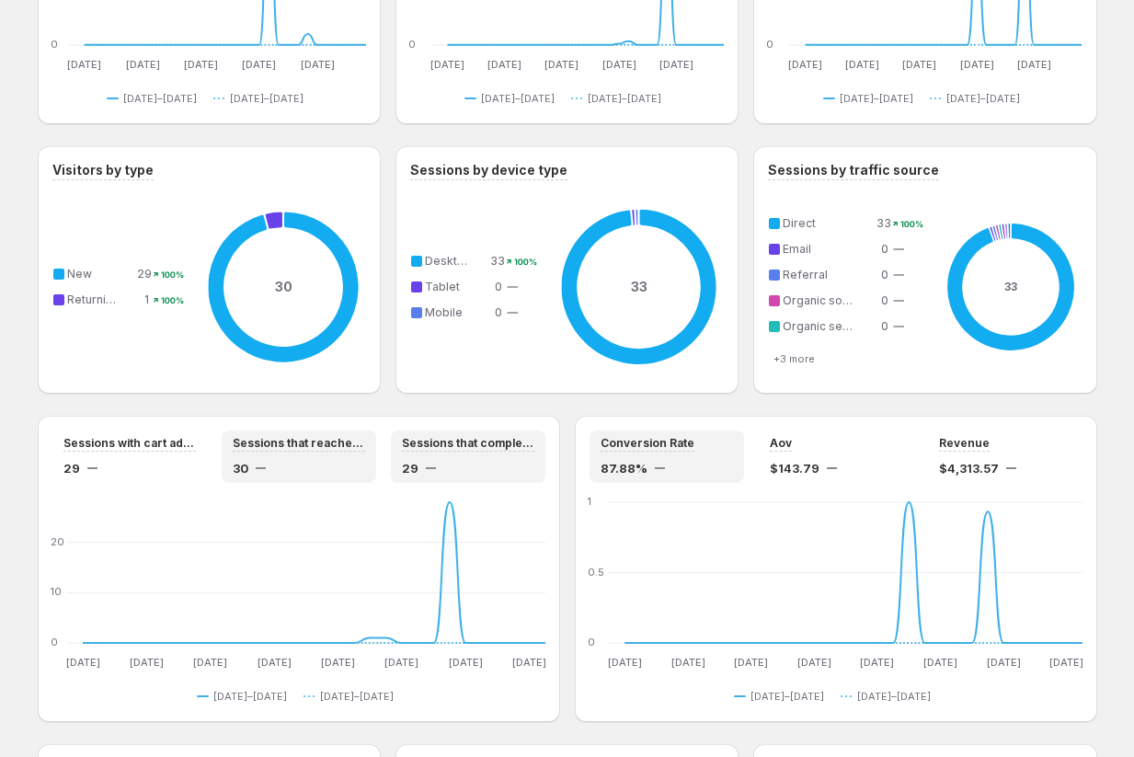
click at [484, 468] on div "29" at bounding box center [468, 468] width 132 height 18
click at [700, 465] on div "87.88%" at bounding box center [667, 468] width 132 height 18
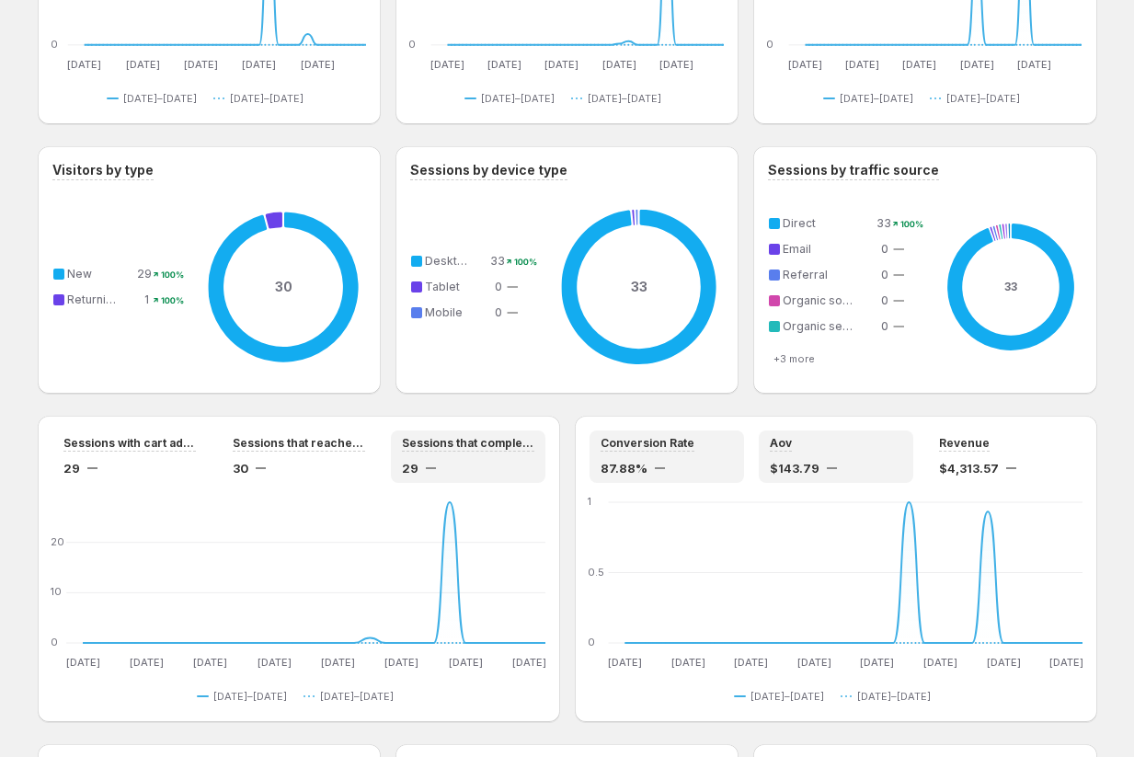
click at [864, 450] on div "Aov" at bounding box center [836, 444] width 132 height 16
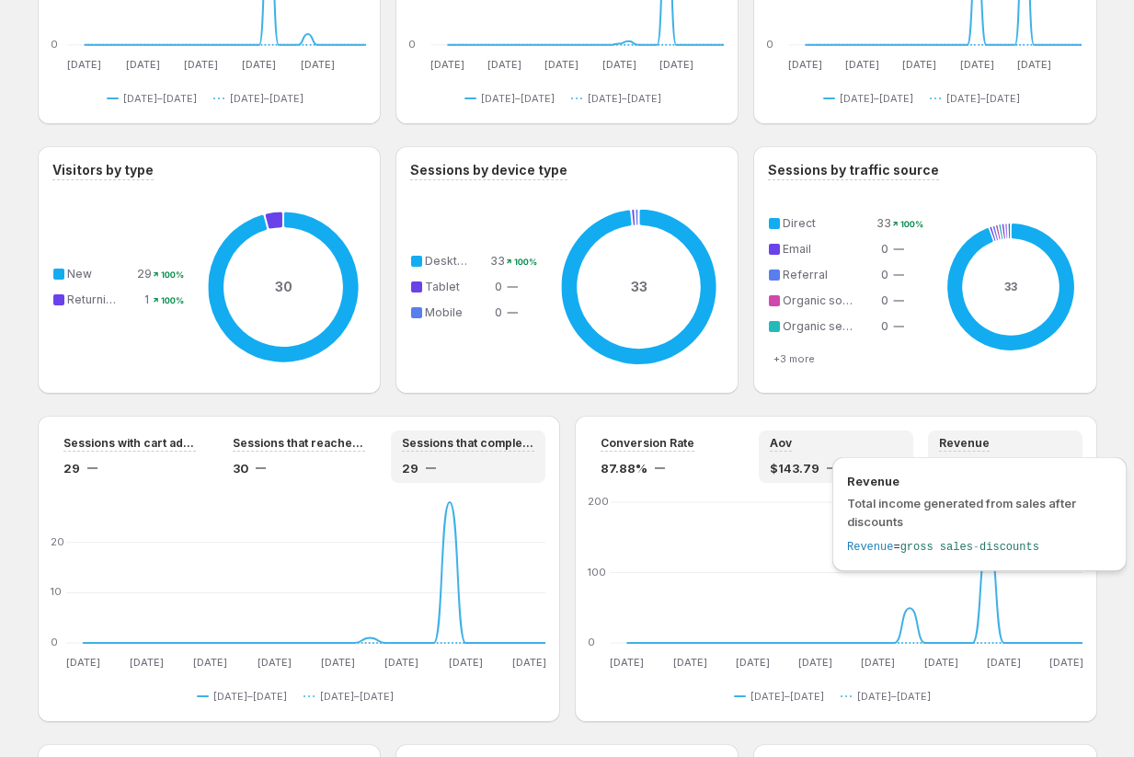
click at [1035, 457] on div "Revenue Total income generated from sales after discounts Revenue = gross sales…" at bounding box center [979, 514] width 294 height 114
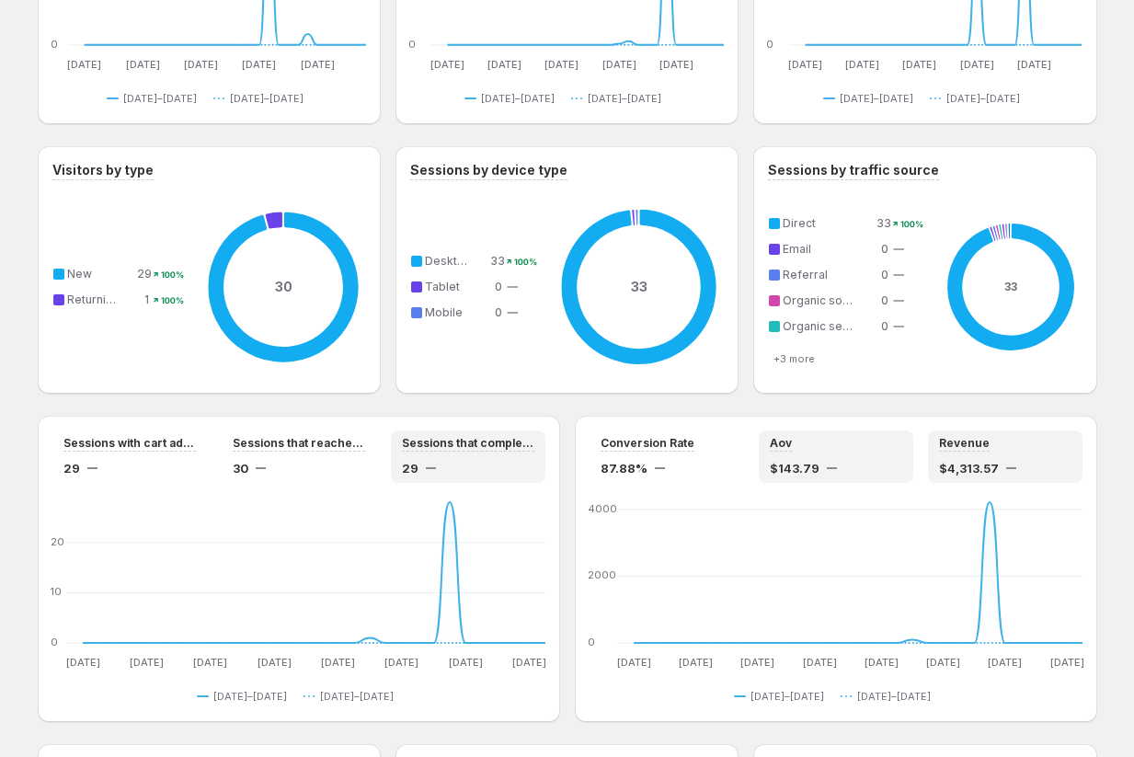
click at [866, 433] on div "Aov $143.79" at bounding box center [836, 456] width 155 height 52
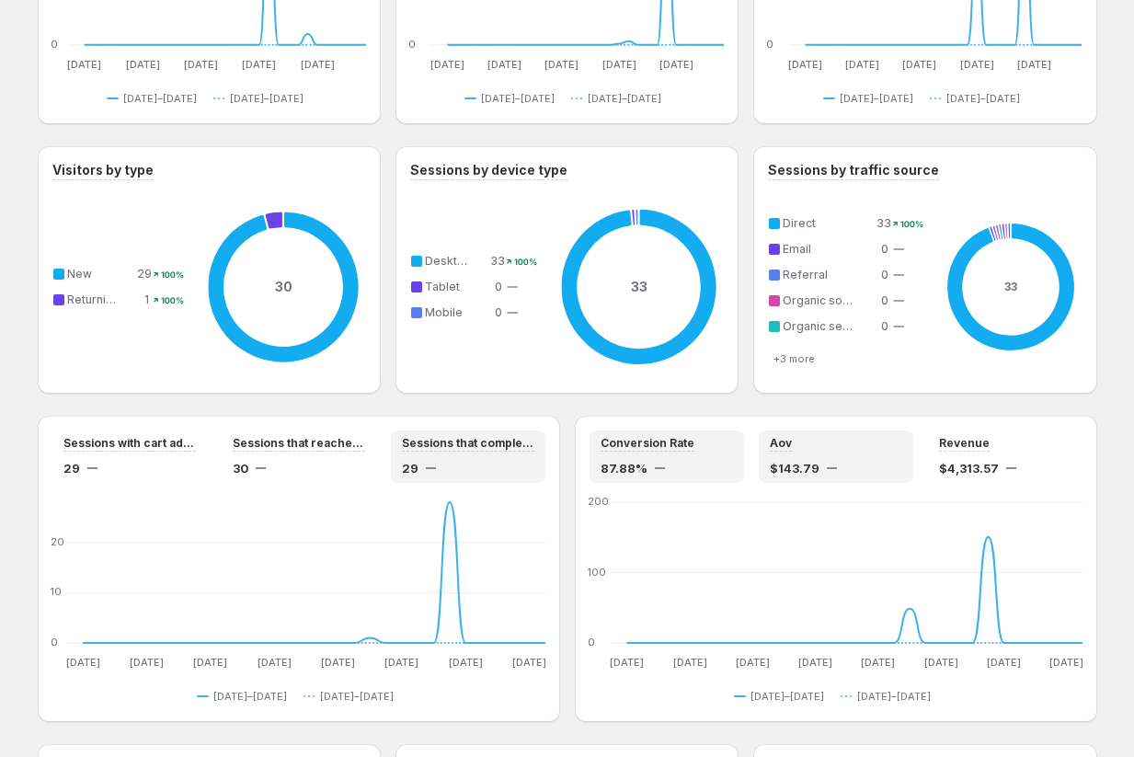
click at [701, 458] on div "Conversion Rate 87.88%" at bounding box center [667, 456] width 132 height 41
click at [523, 473] on div "29" at bounding box center [468, 468] width 132 height 18
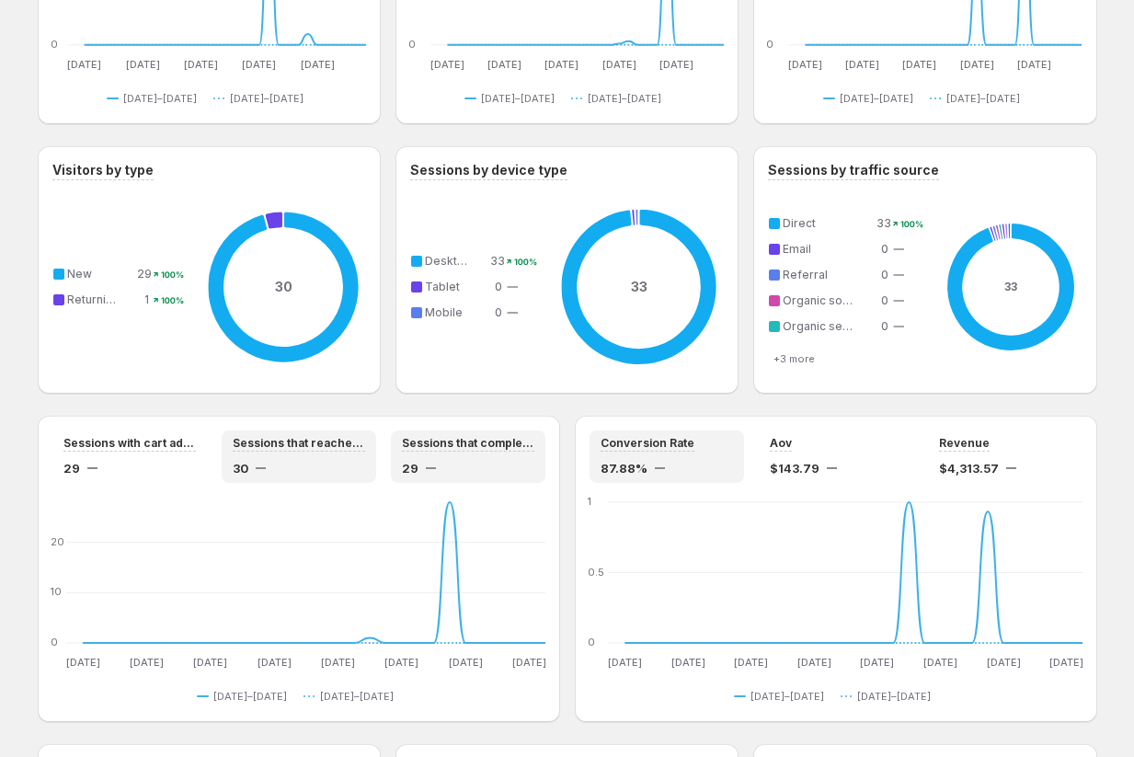
click at [313, 472] on div "30" at bounding box center [299, 468] width 132 height 18
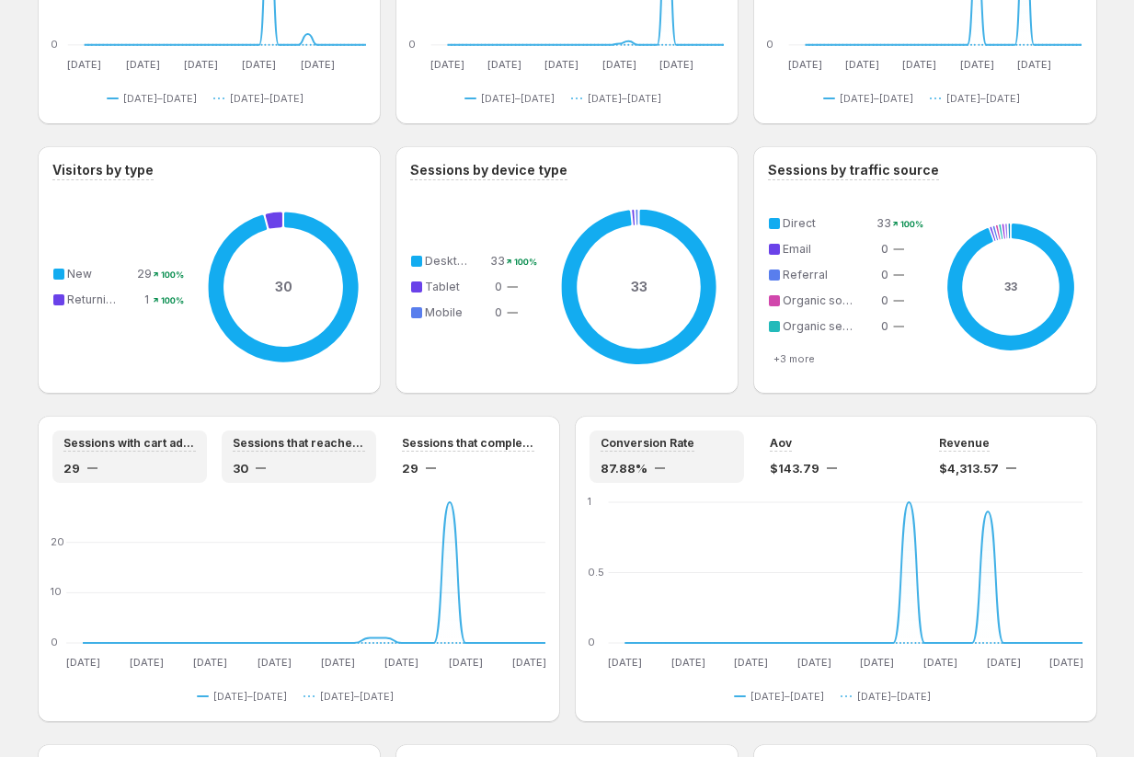
click at [157, 473] on div "29" at bounding box center [129, 468] width 132 height 18
drag, startPoint x: 274, startPoint y: 223, endPoint x: 188, endPoint y: 369, distance: 169.9
click at [189, 370] on div "30 New 29 100% Returning 1 100%" at bounding box center [209, 287] width 314 height 184
click at [144, 369] on div "30 New 29 100% Returning 1 100%" at bounding box center [209, 287] width 314 height 184
click at [145, 322] on div "30 New 29 100% Returning 1 100%" at bounding box center [209, 287] width 314 height 184
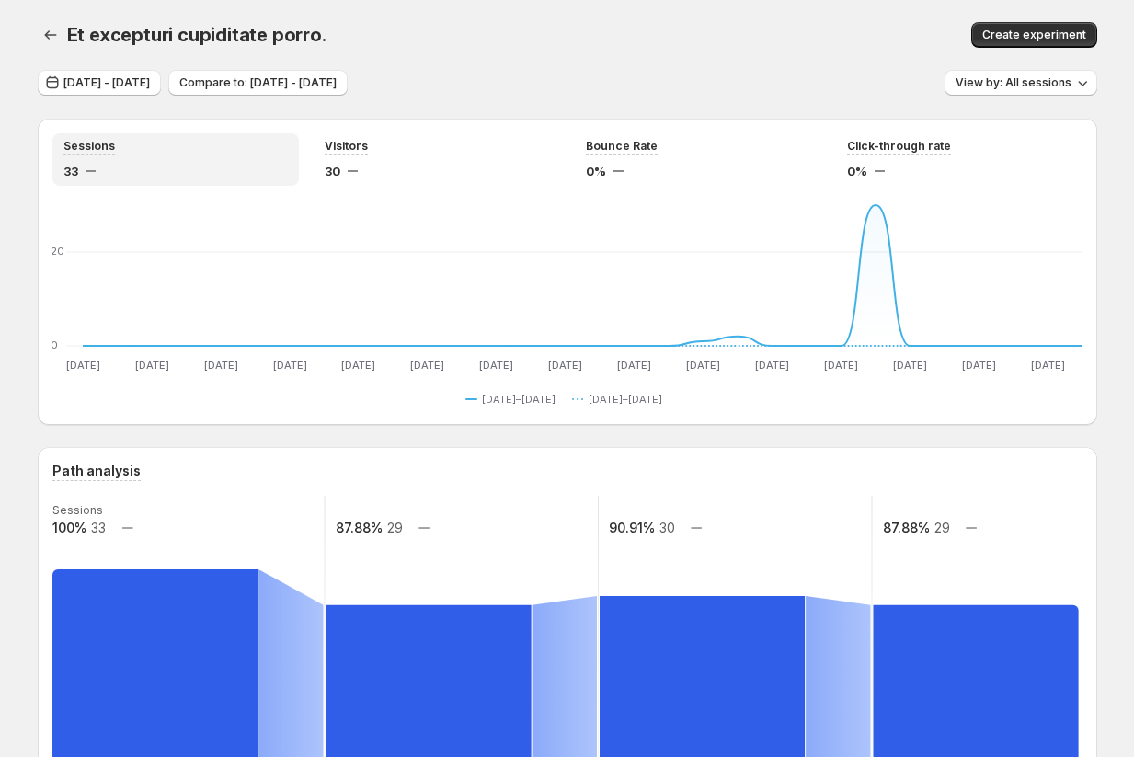
scroll to position [39, 0]
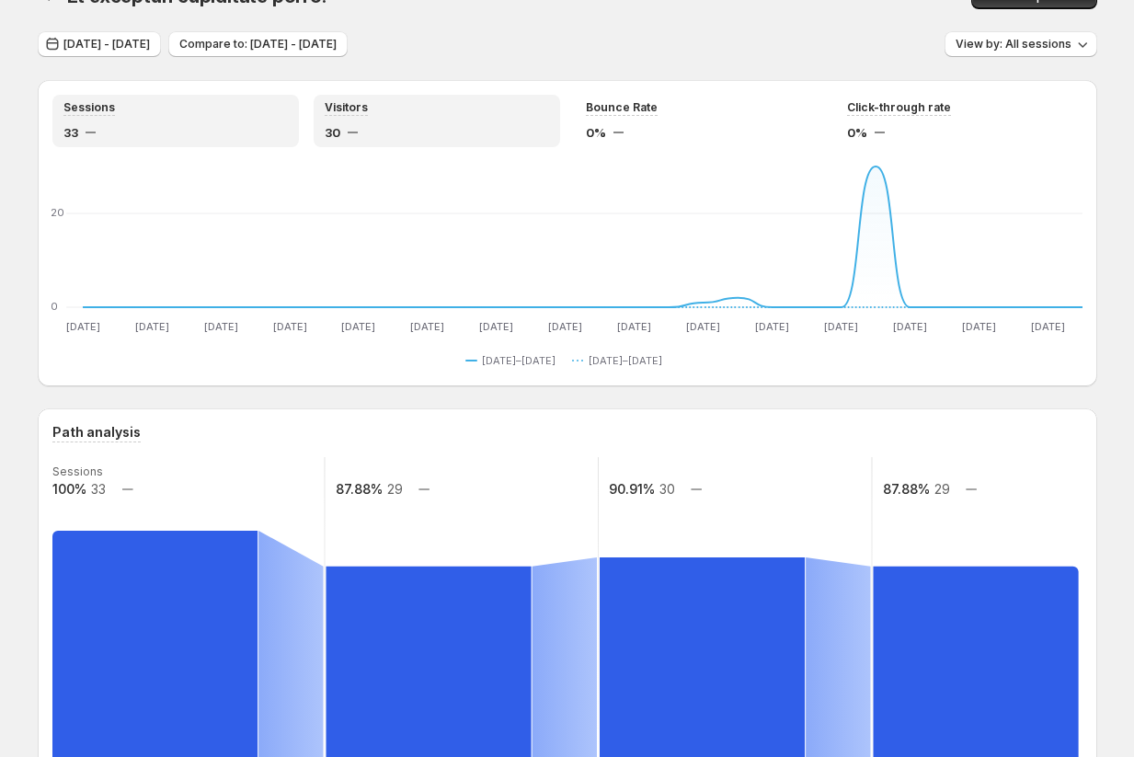
click at [430, 122] on div "Visitors 30" at bounding box center [437, 120] width 224 height 41
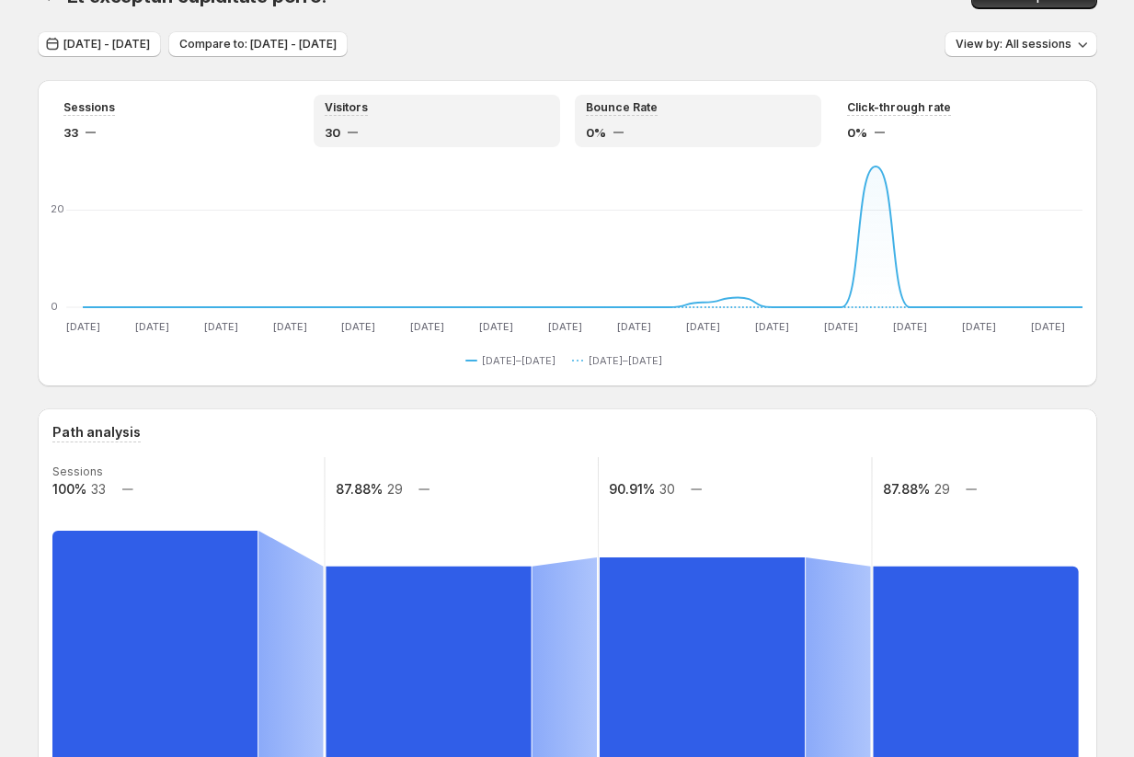
click at [703, 118] on div "Bounce Rate 0%" at bounding box center [698, 120] width 224 height 41
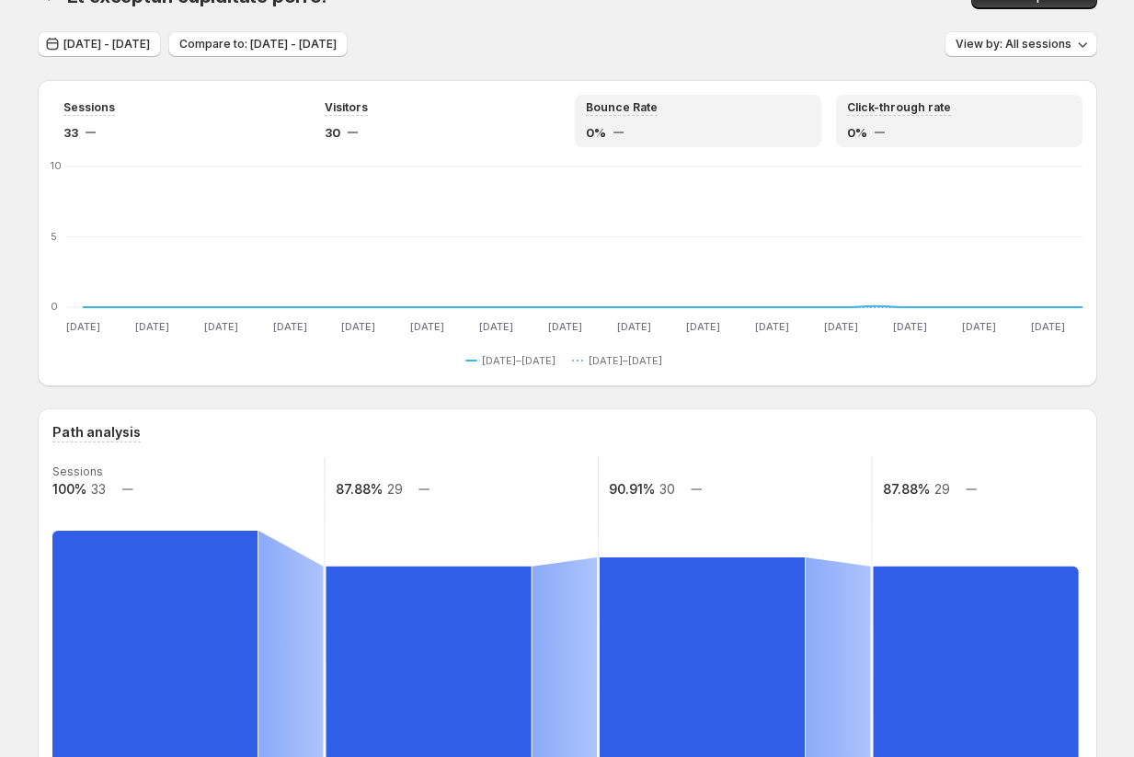
click at [901, 125] on div "0%" at bounding box center [959, 132] width 224 height 18
click at [664, 117] on div "Bounce Rate 0%" at bounding box center [698, 120] width 224 height 41
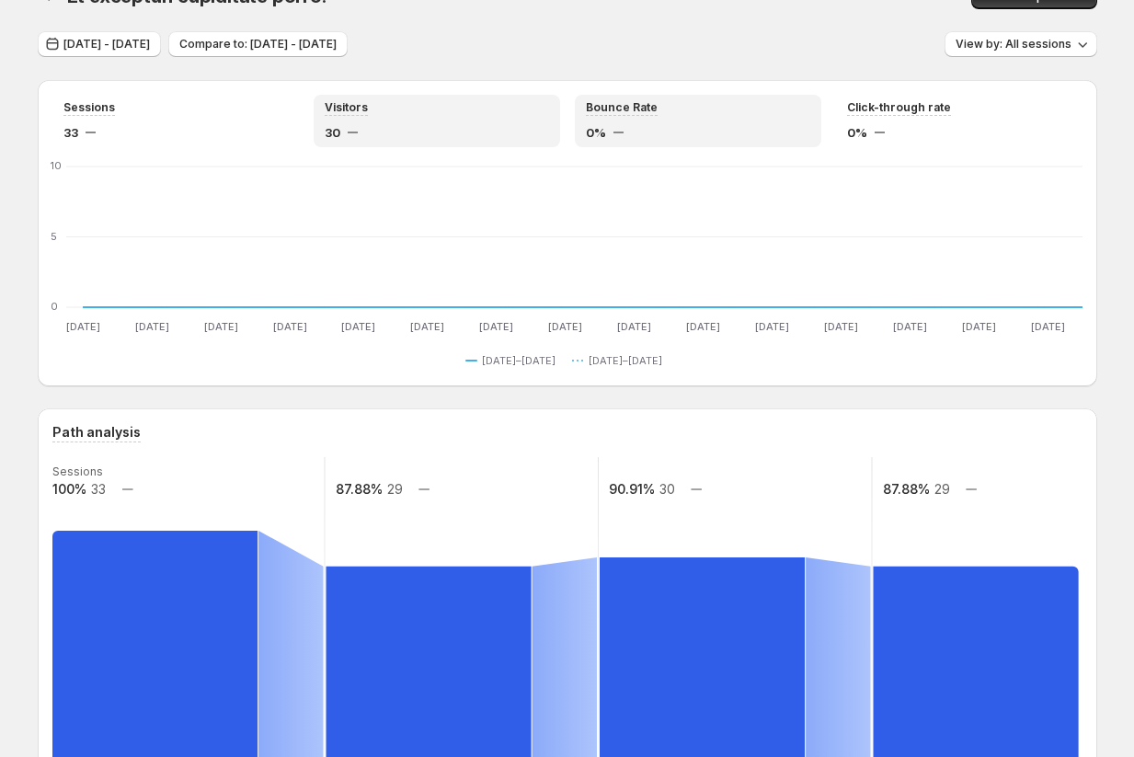
click at [453, 116] on div "Visitors 30" at bounding box center [437, 120] width 224 height 41
click at [728, 113] on div "Bounce Rate" at bounding box center [698, 108] width 224 height 16
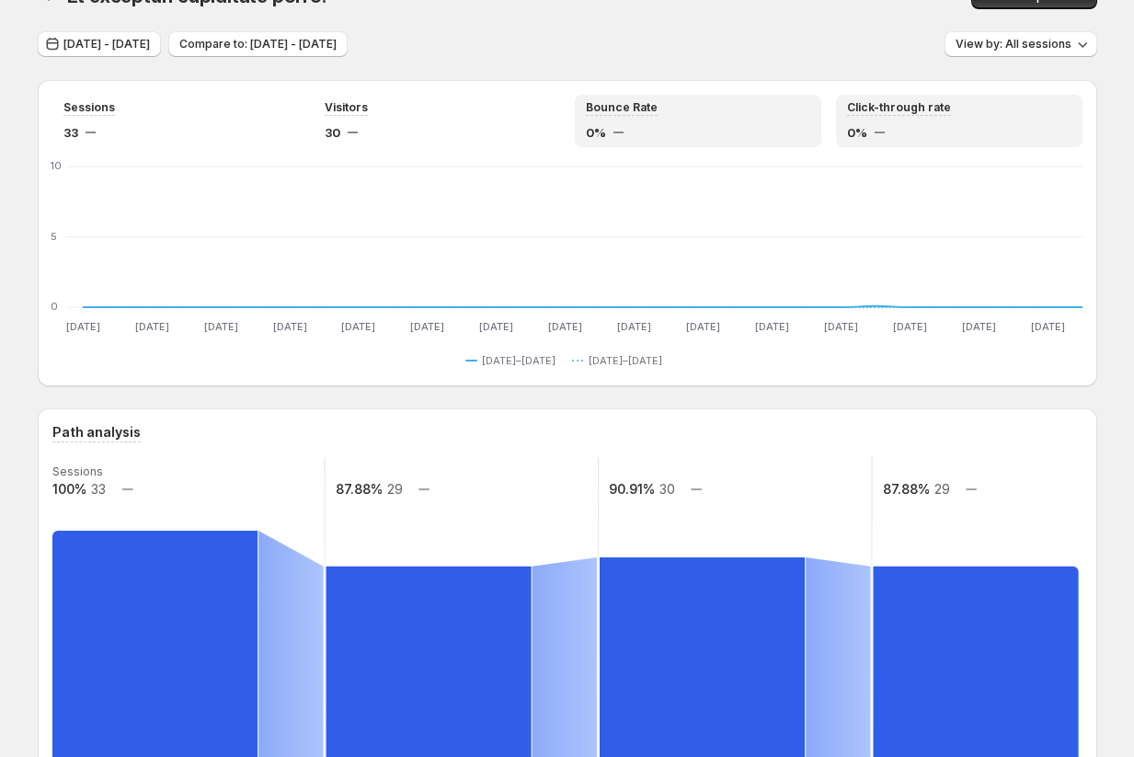
click at [946, 120] on div "Click-through rate 0%" at bounding box center [959, 120] width 224 height 41
click at [692, 114] on div "Bounce Rate" at bounding box center [698, 108] width 224 height 16
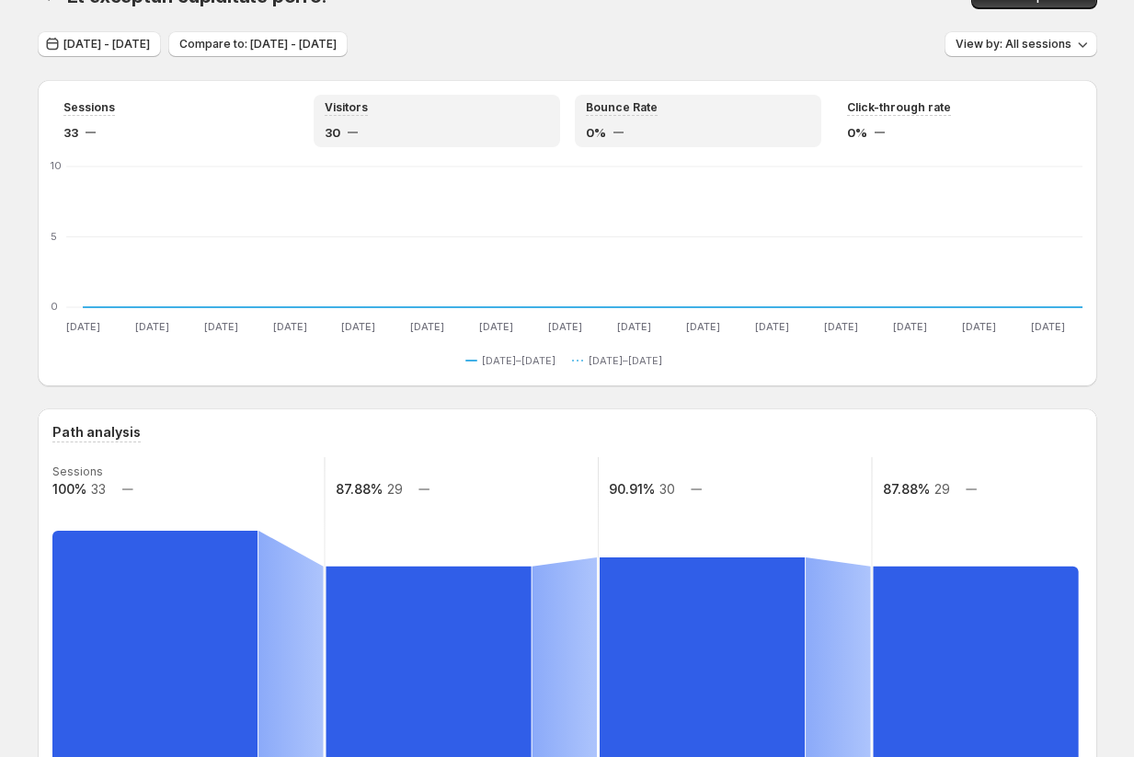
click at [459, 119] on div "Visitors 30" at bounding box center [437, 120] width 224 height 41
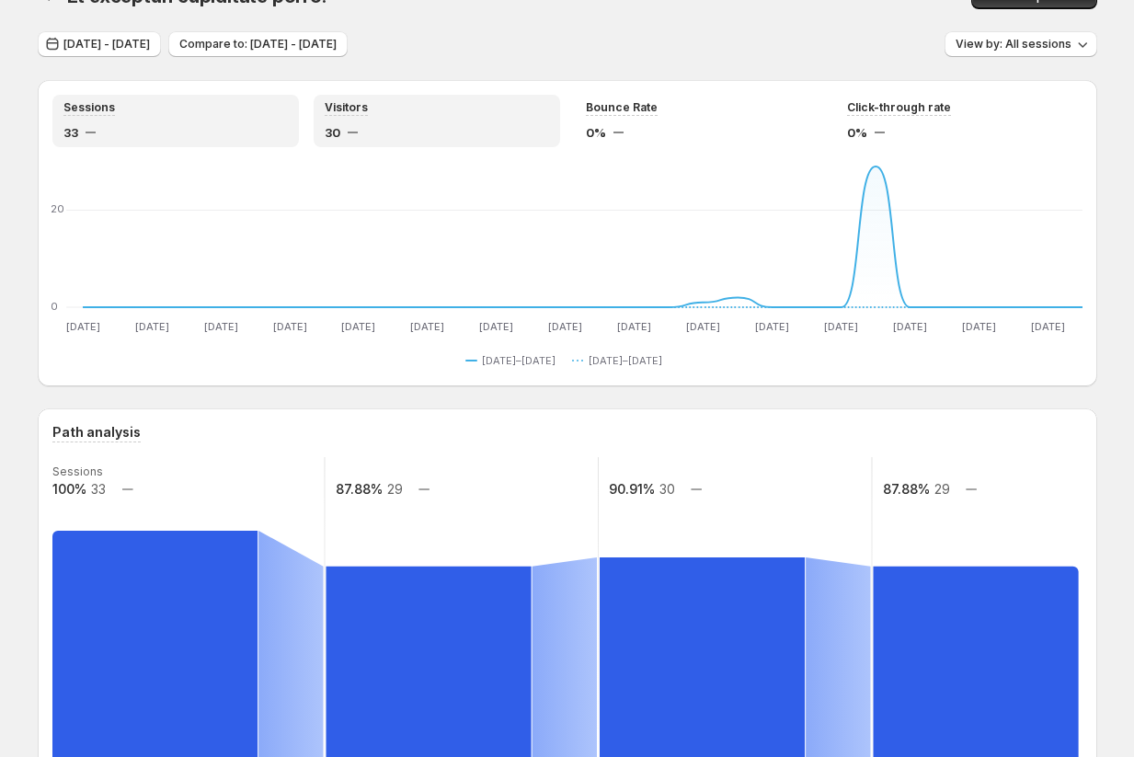
click at [235, 119] on div "Sessions 33" at bounding box center [175, 120] width 224 height 41
click at [408, 112] on div "Visitors" at bounding box center [437, 108] width 224 height 16
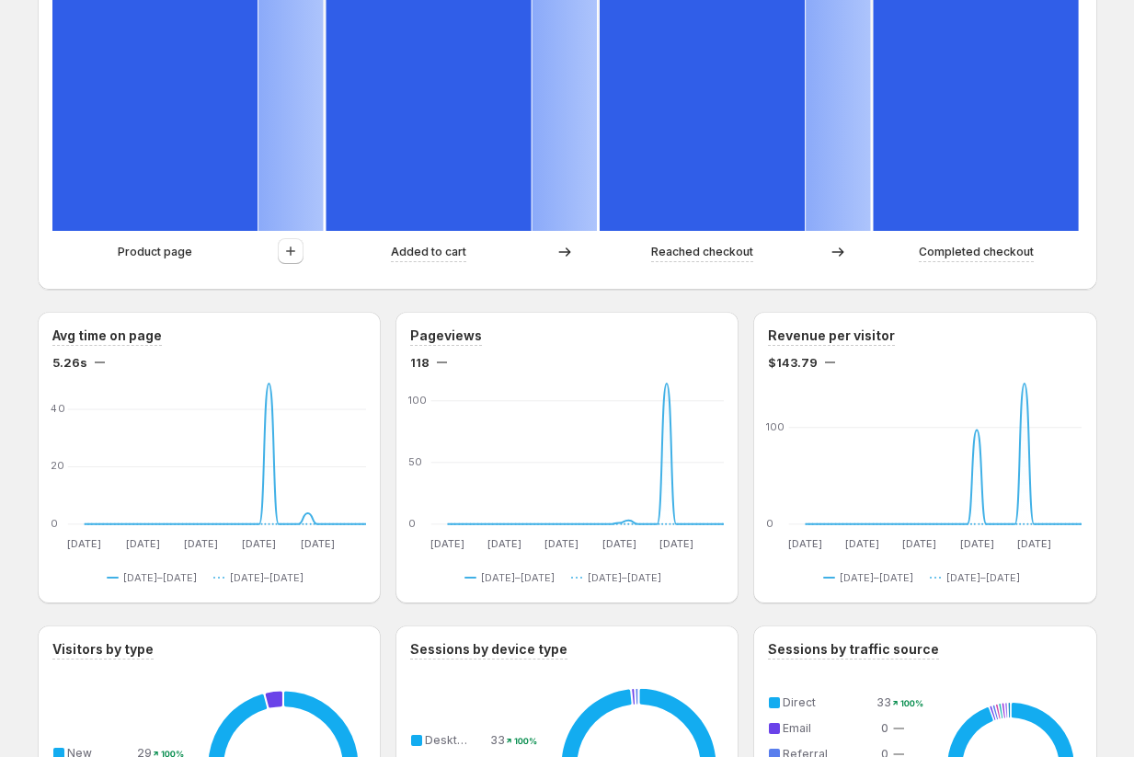
scroll to position [615, 0]
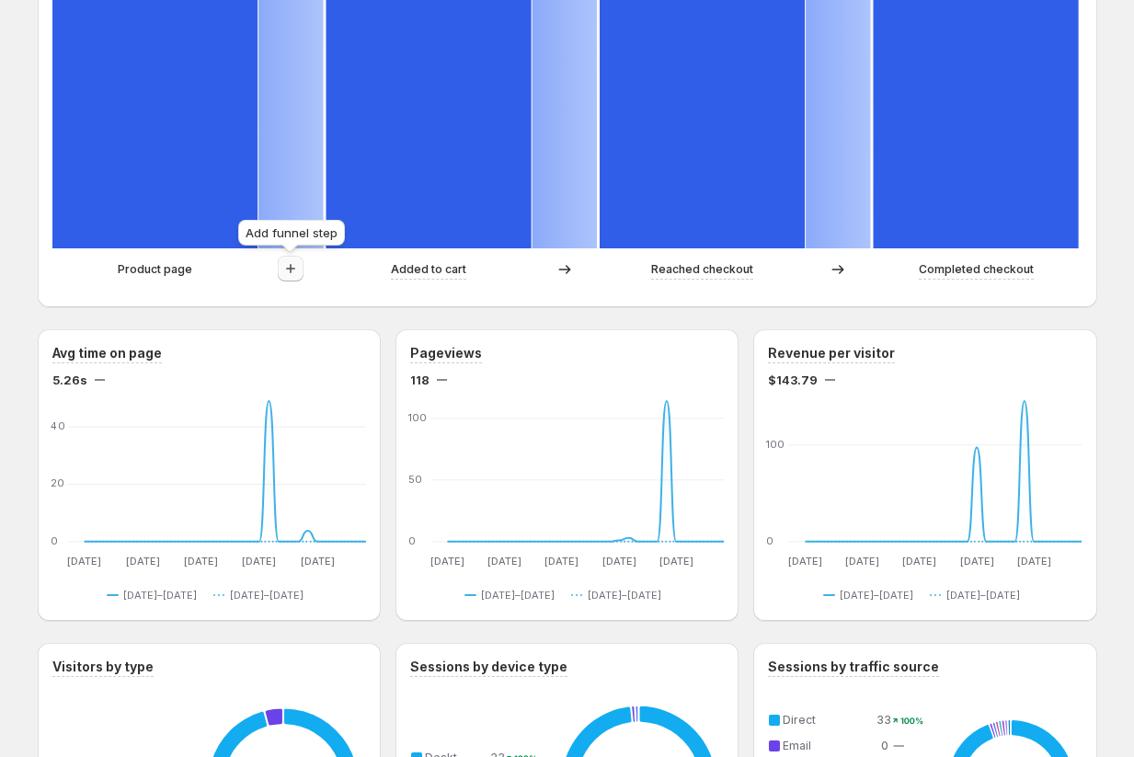
click at [287, 272] on icon "button" at bounding box center [290, 268] width 18 height 18
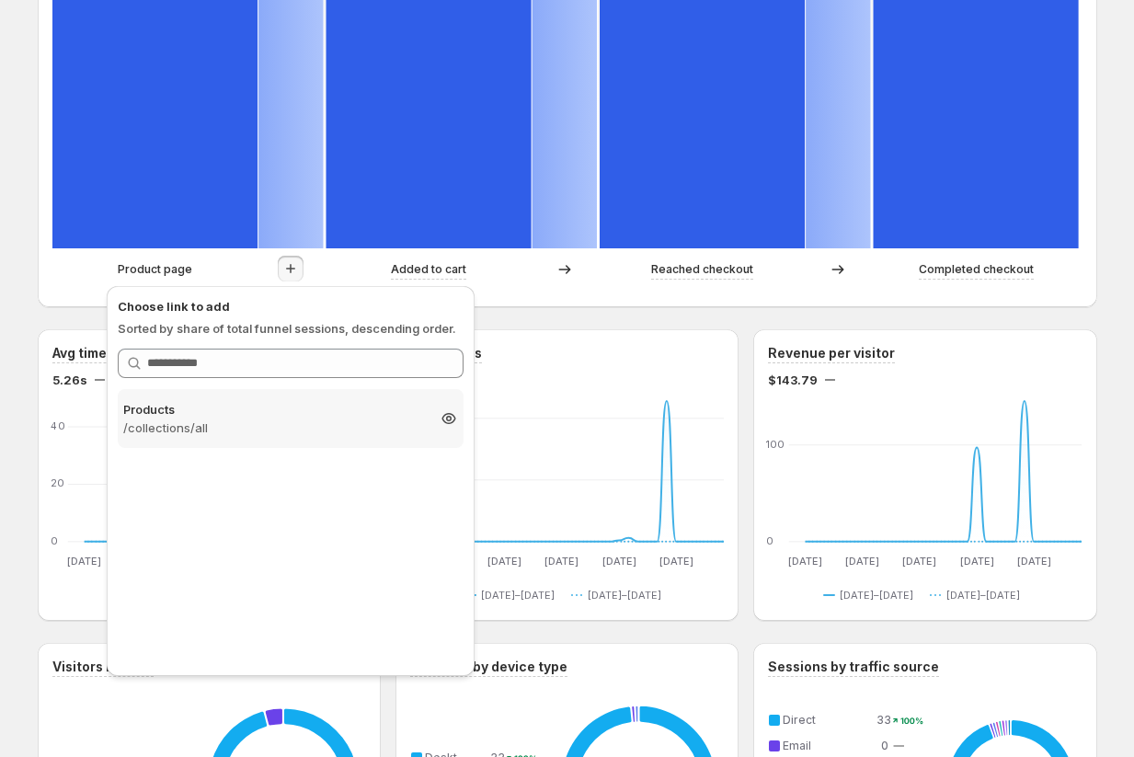
click at [217, 423] on p "/collections/all" at bounding box center [274, 428] width 302 height 18
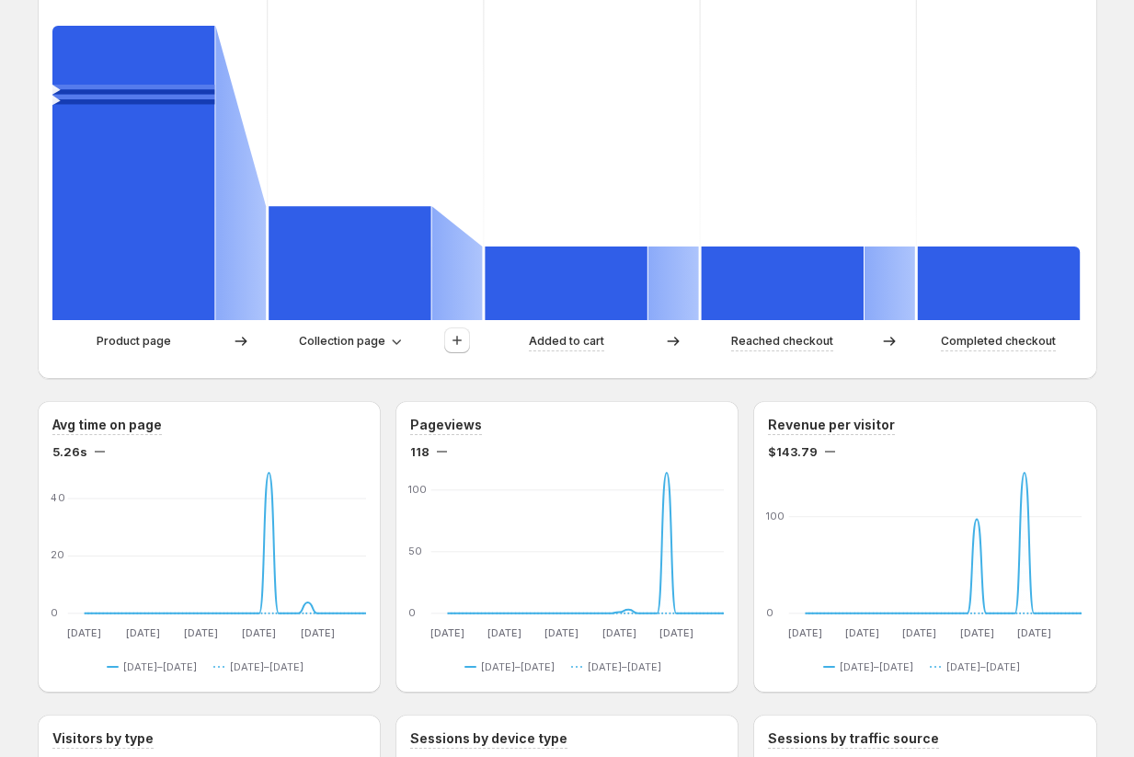
scroll to position [535, 0]
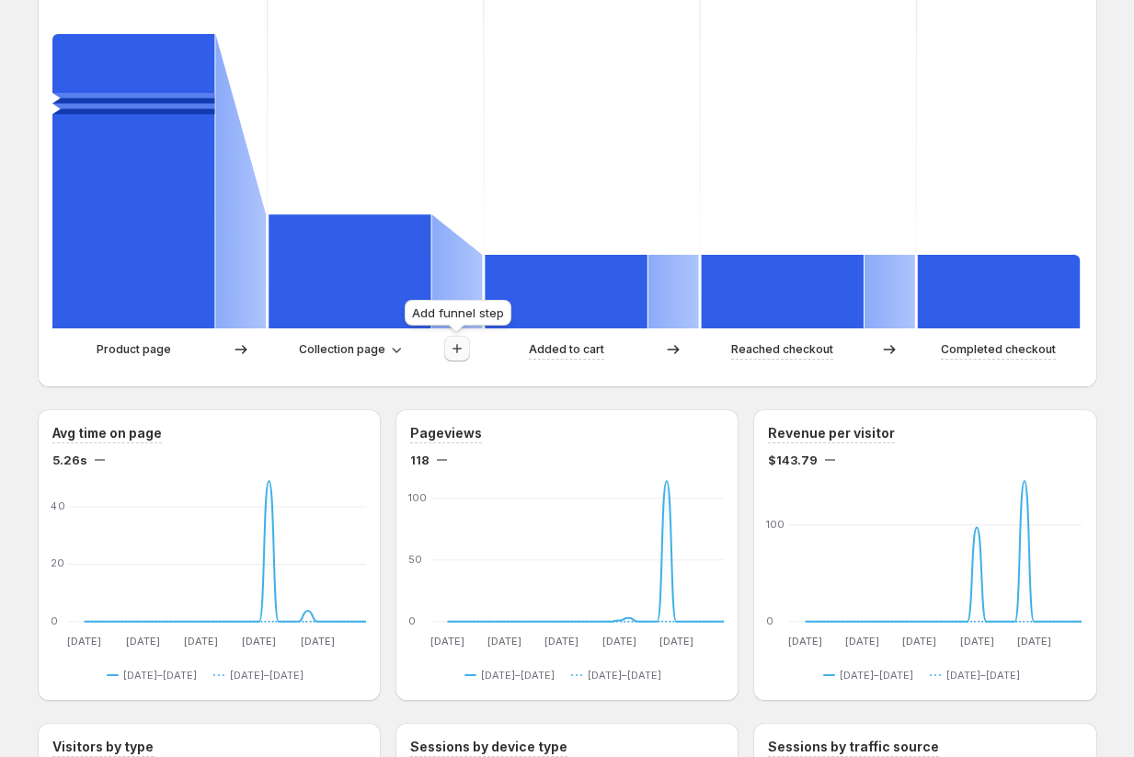
click at [458, 354] on icon "button" at bounding box center [457, 348] width 18 height 18
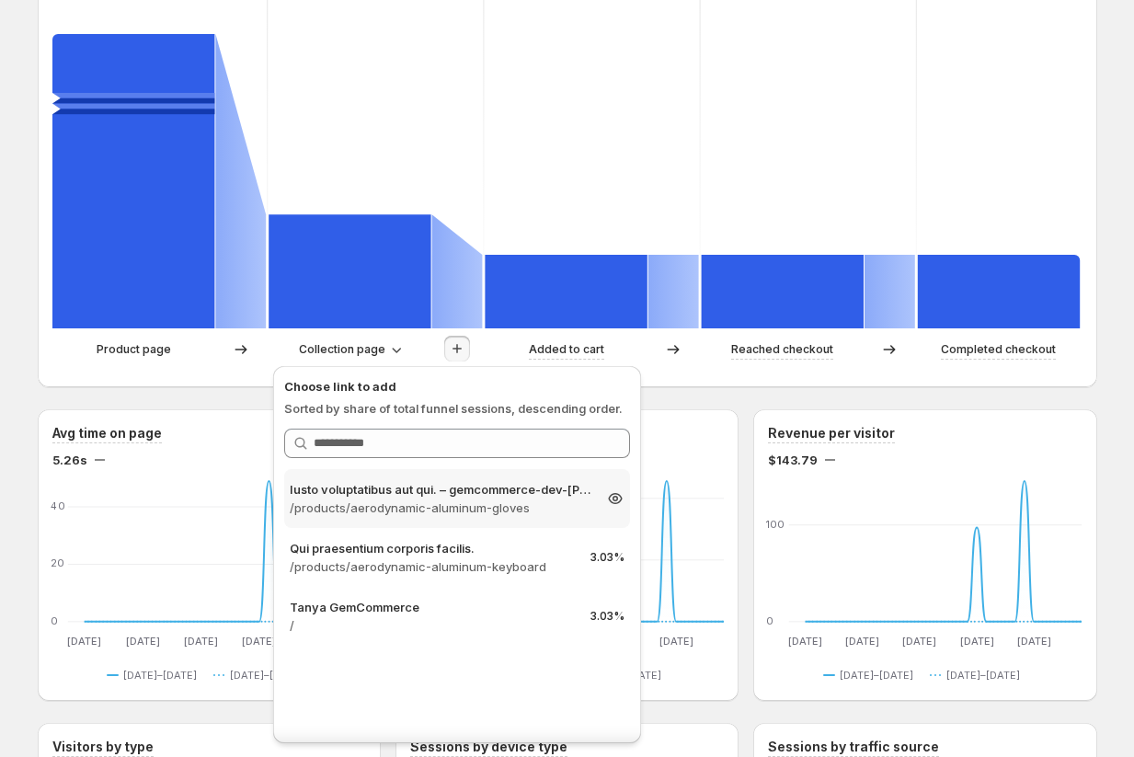
click at [459, 510] on p "/products/aerodynamic-aluminum-gloves" at bounding box center [441, 508] width 302 height 18
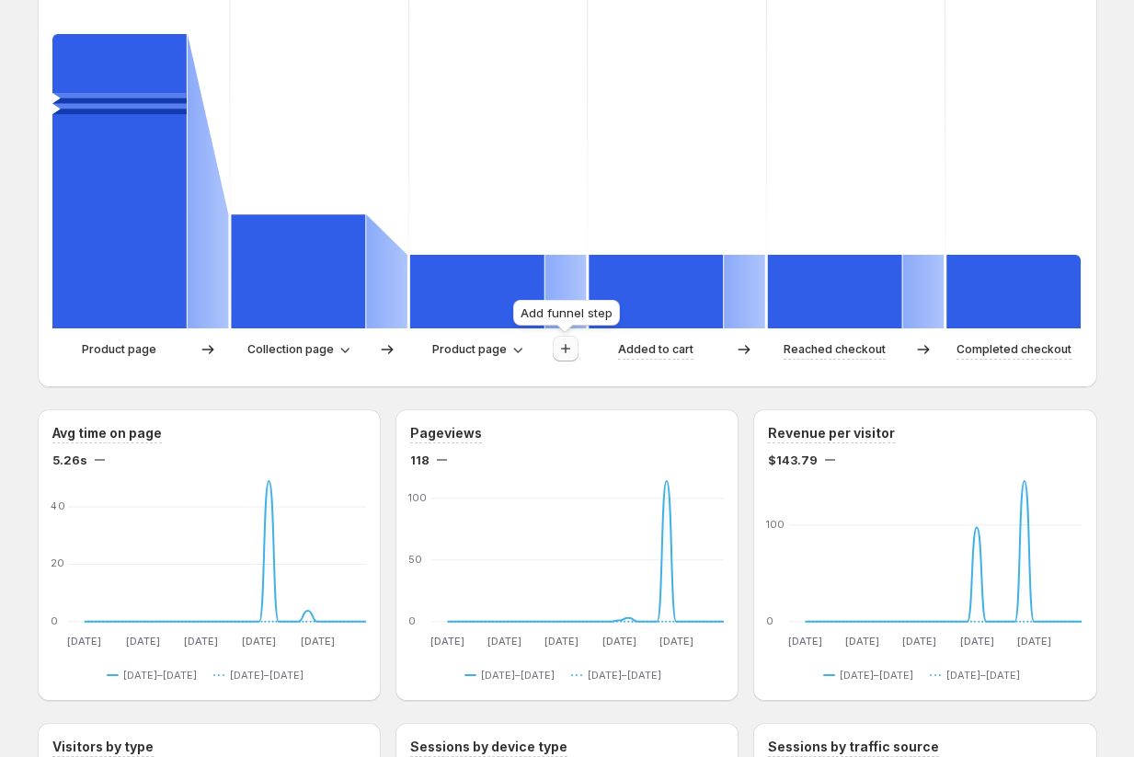
click at [570, 352] on icon "button" at bounding box center [565, 348] width 18 height 18
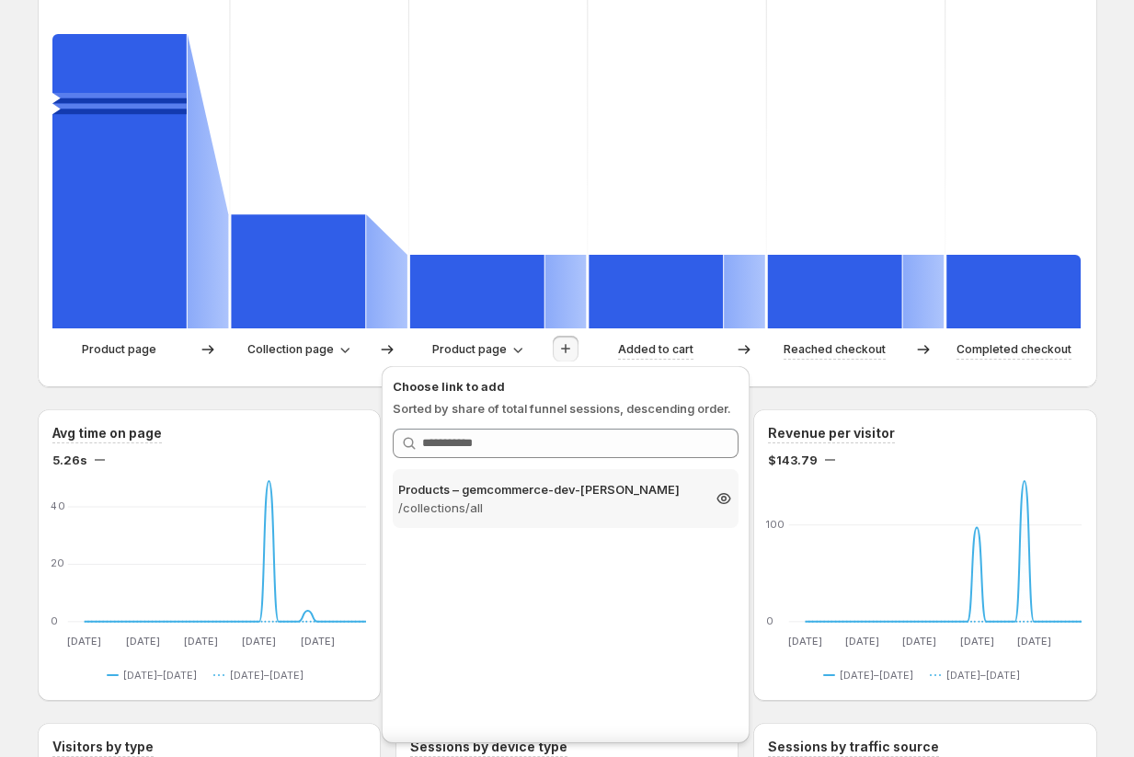
click at [565, 500] on p "/collections/all" at bounding box center [549, 508] width 302 height 18
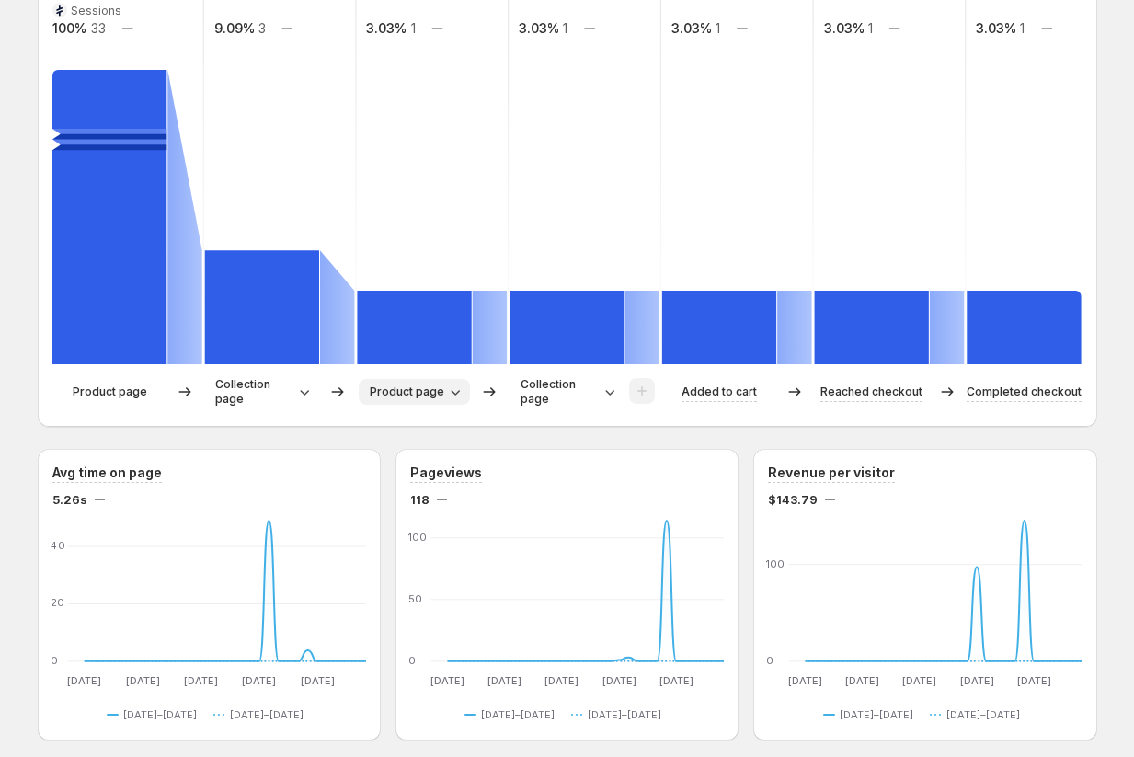
scroll to position [417, 0]
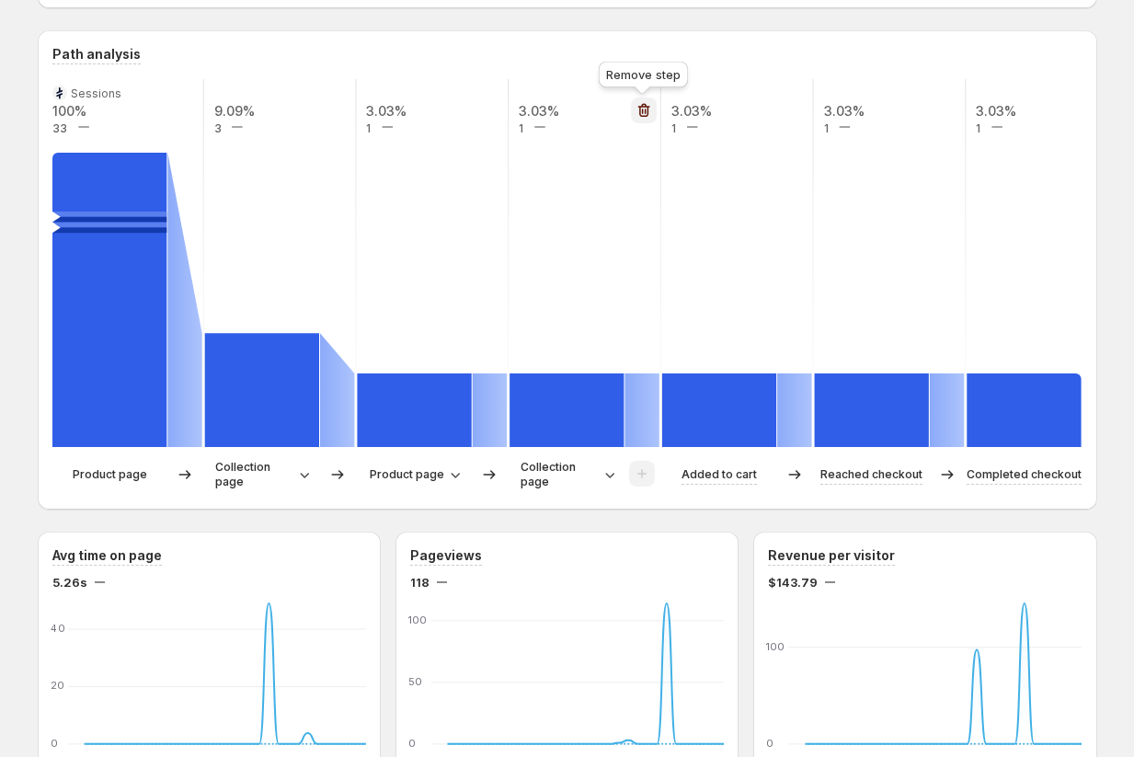
click at [642, 114] on icon "button" at bounding box center [643, 110] width 18 height 18
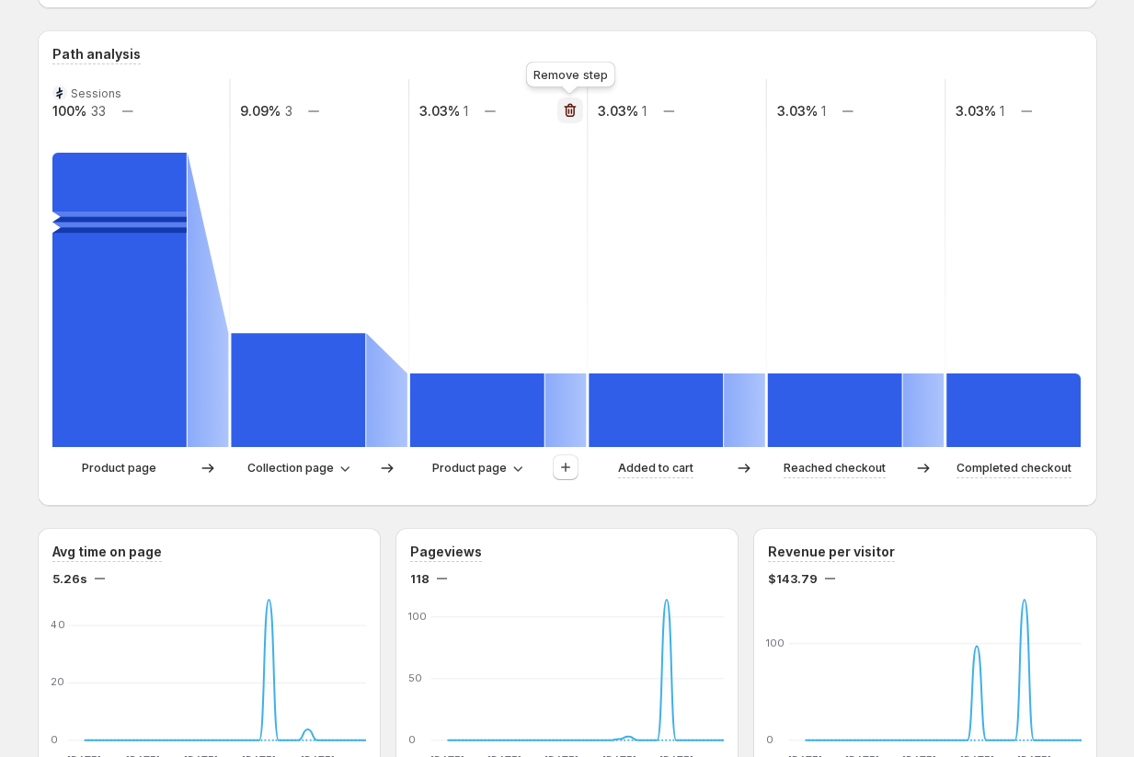
click at [569, 116] on icon "button" at bounding box center [570, 111] width 12 height 14
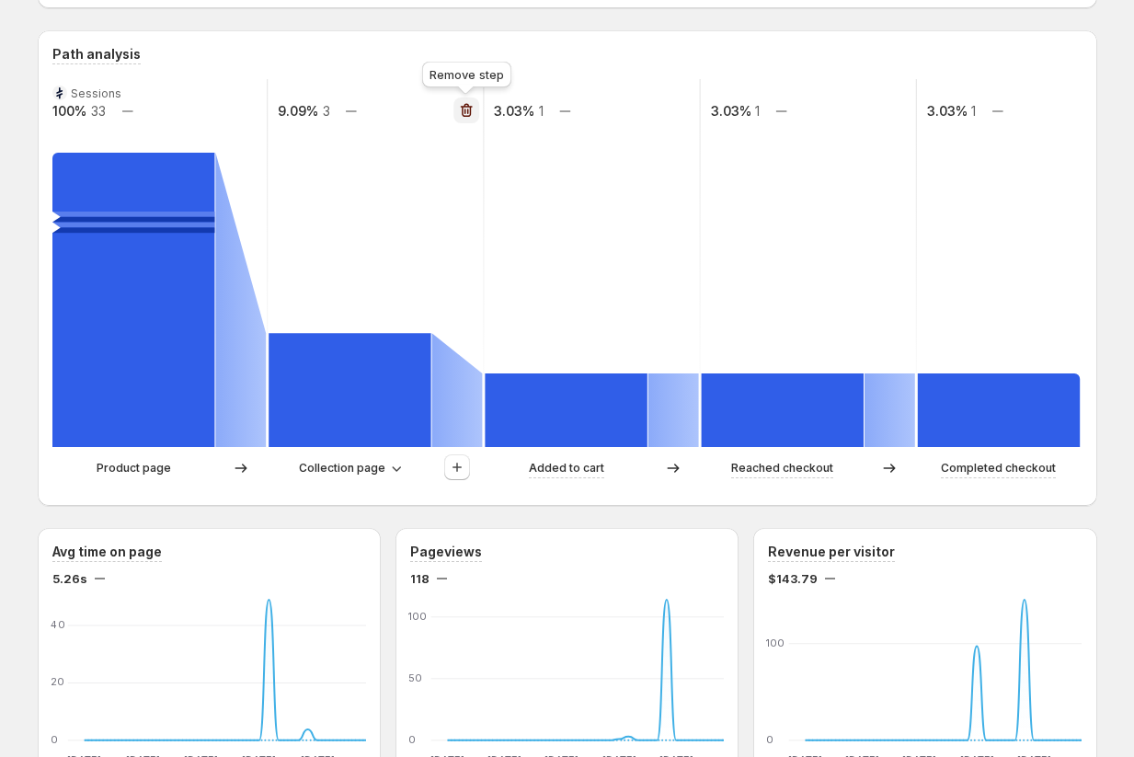
click at [465, 110] on icon "button" at bounding box center [466, 112] width 2 height 6
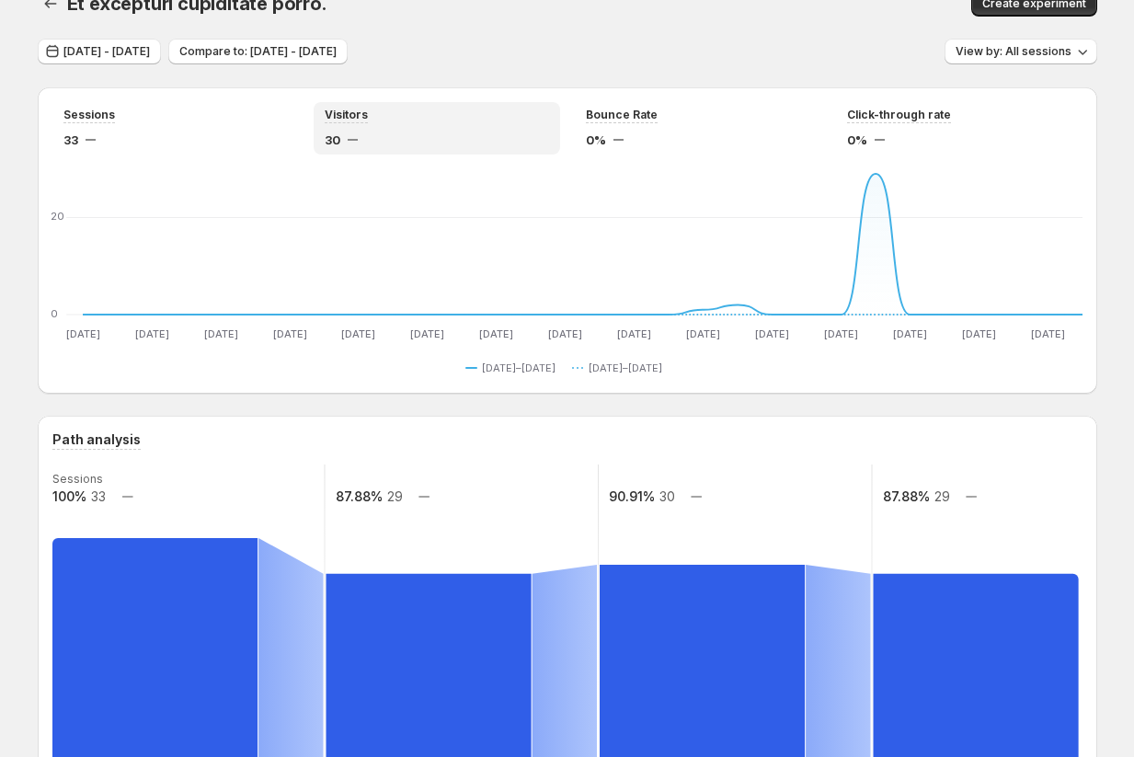
scroll to position [0, 0]
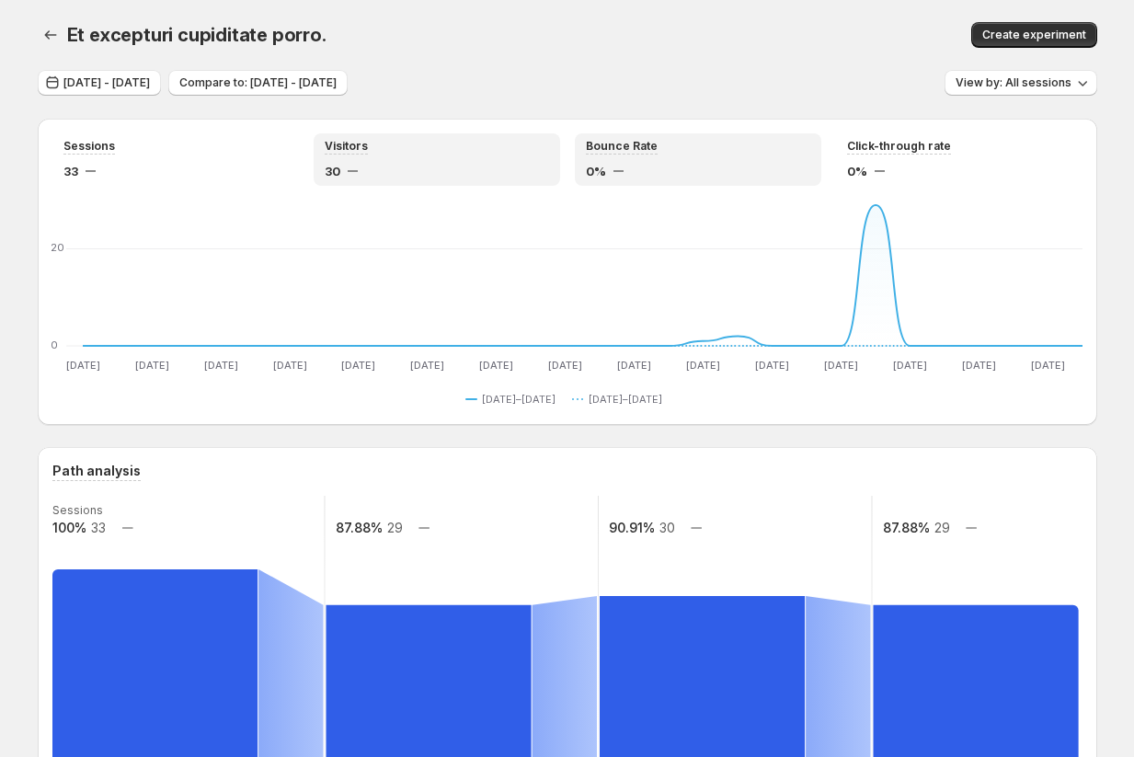
click at [738, 162] on div "0%" at bounding box center [698, 171] width 224 height 18
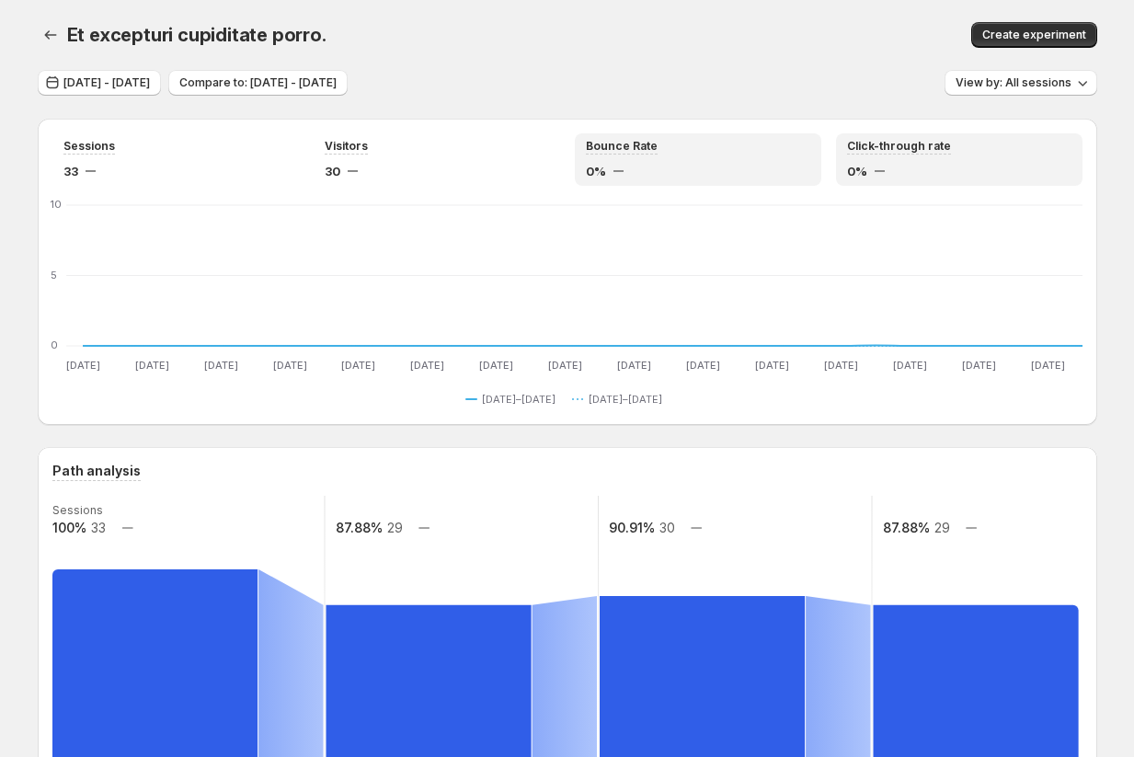
click at [996, 134] on div "Click-through rate 0%" at bounding box center [959, 159] width 247 height 52
click at [724, 132] on div "Sessions 33 Visitors 30 Bounce Rate 0% Click-through rate 0% [DATE] [DATE] [DAT…" at bounding box center [568, 272] width 1060 height 306
click at [695, 152] on div "Bounce Rate" at bounding box center [698, 147] width 224 height 16
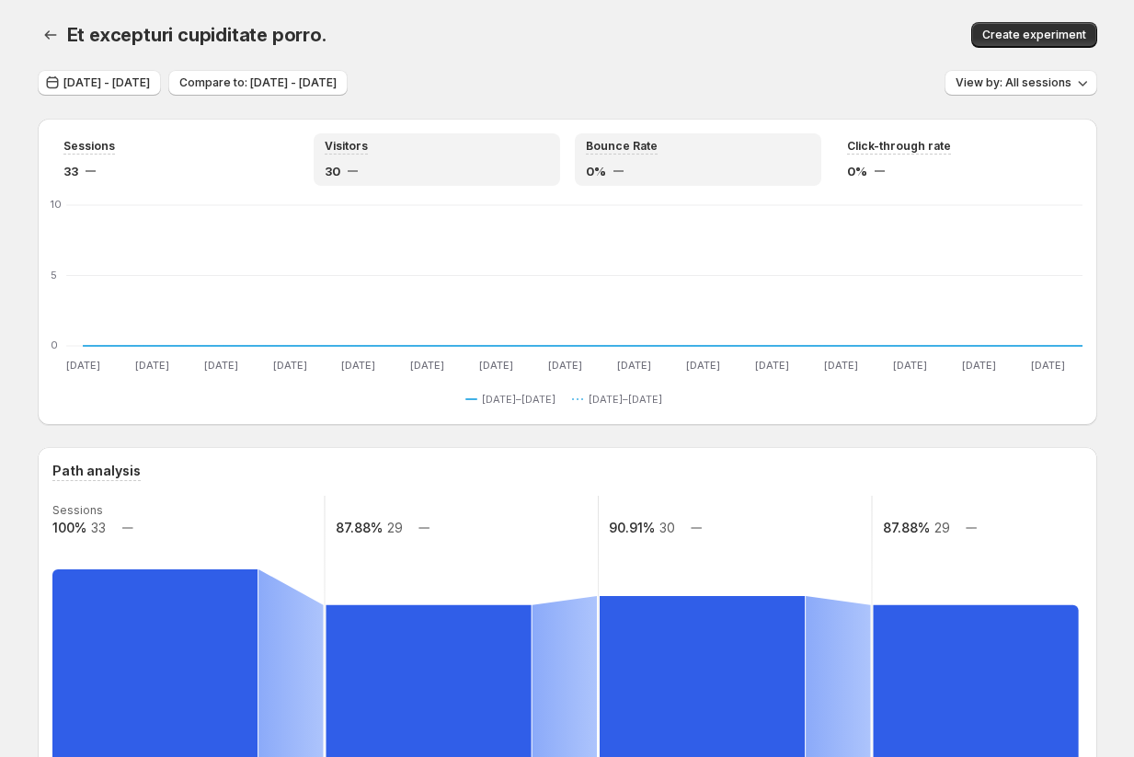
click at [447, 146] on div "Visitors" at bounding box center [437, 147] width 224 height 16
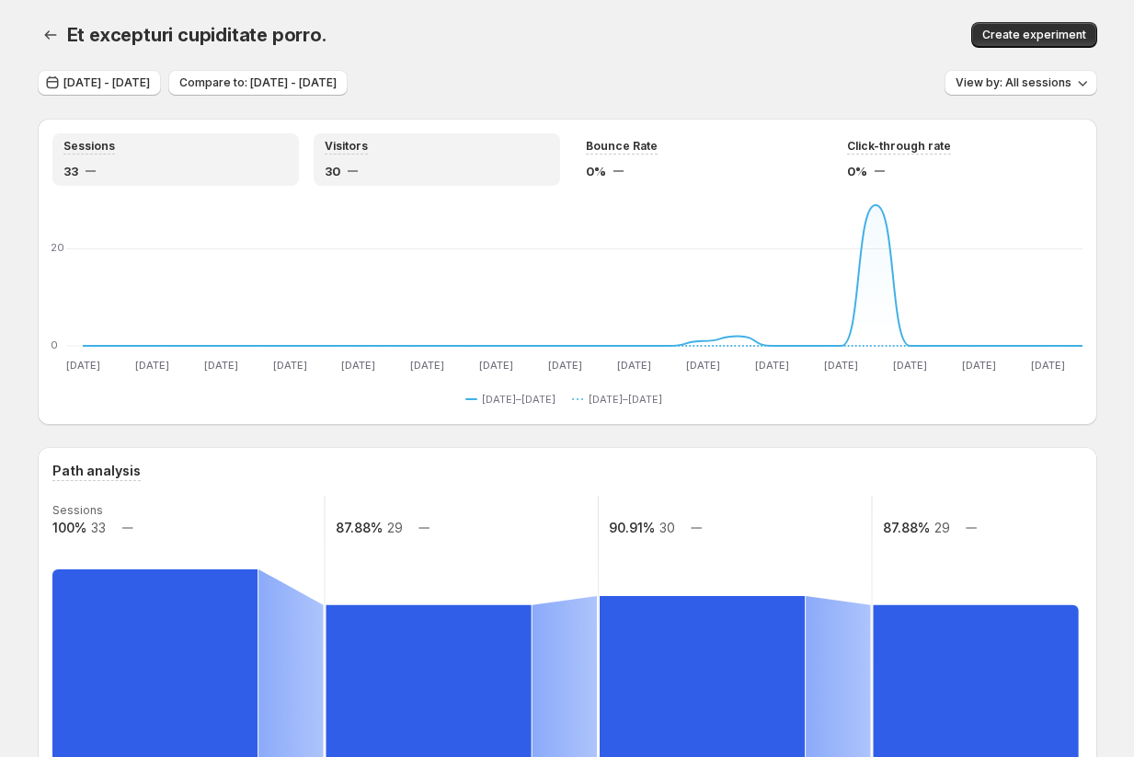
click at [202, 176] on div "33" at bounding box center [175, 171] width 224 height 18
click at [438, 180] on div "Visitors 30" at bounding box center [437, 159] width 247 height 52
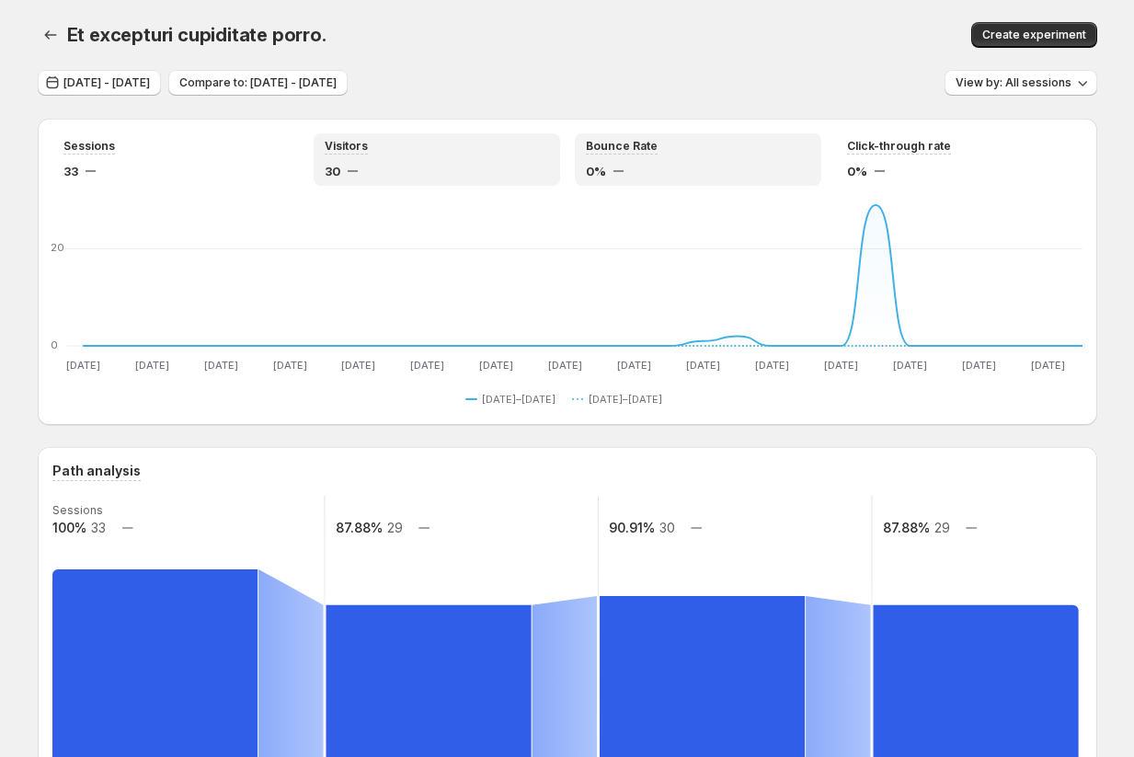
click at [636, 166] on div "0%" at bounding box center [698, 171] width 224 height 18
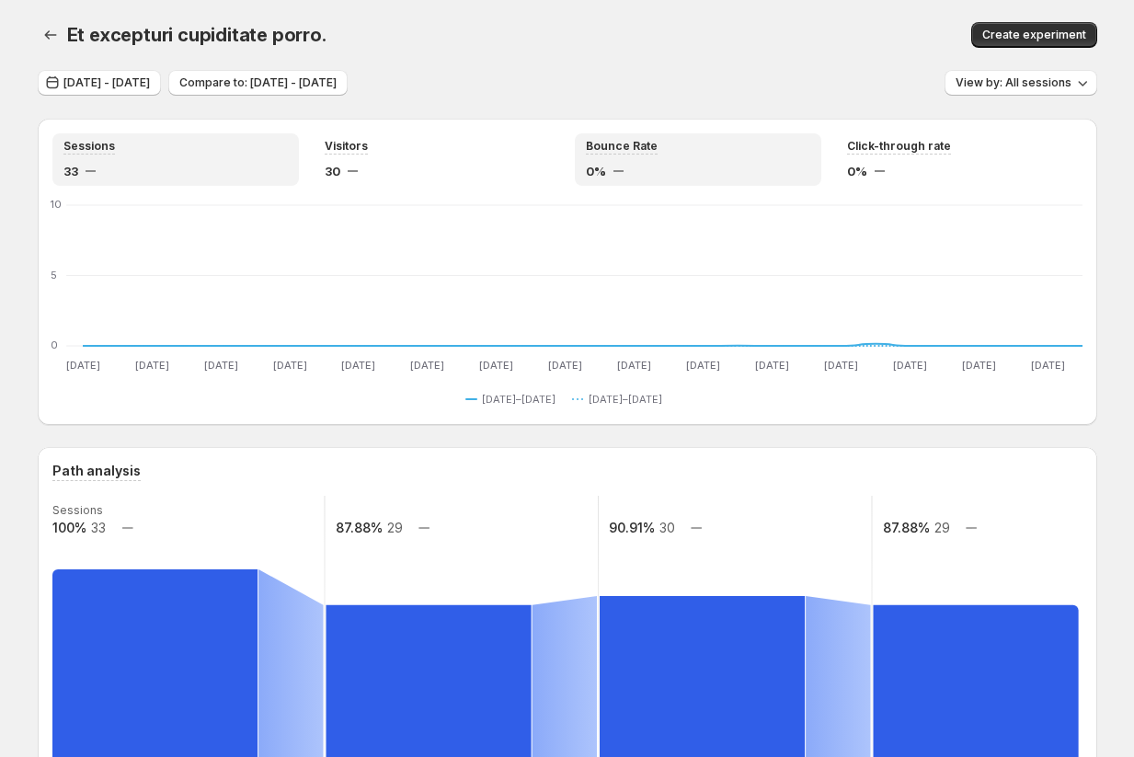
click at [273, 162] on div "33" at bounding box center [175, 171] width 224 height 18
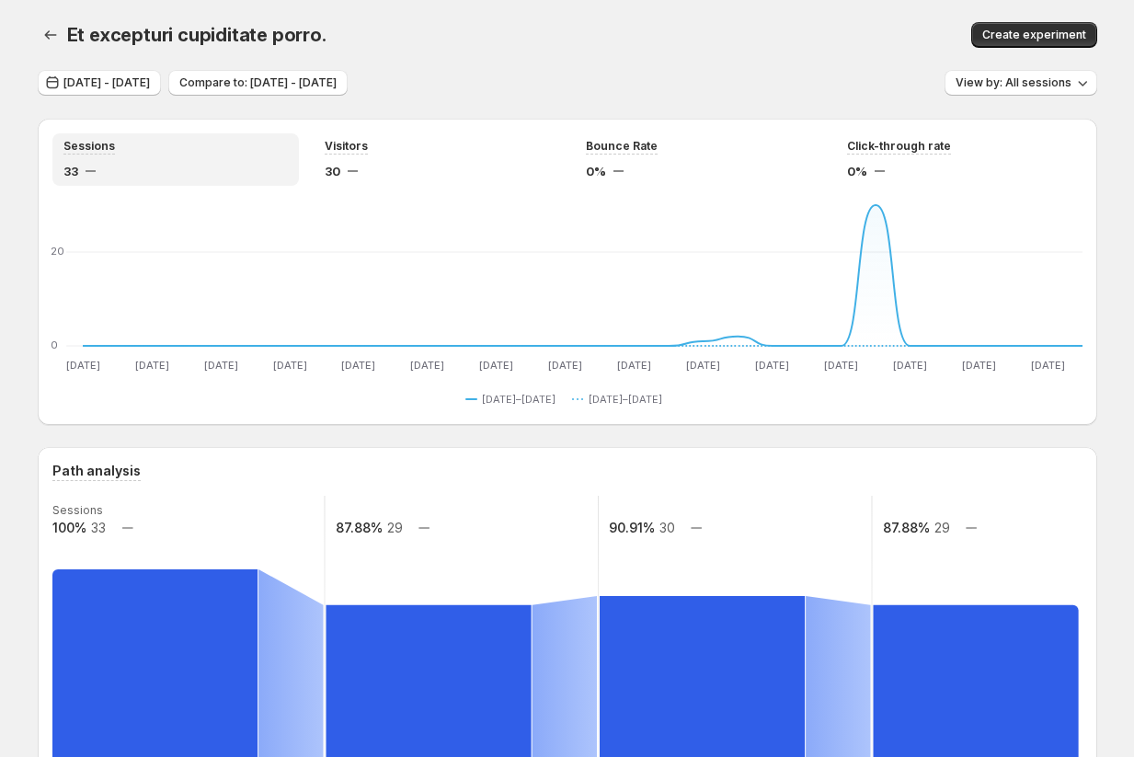
click at [164, 150] on div "Sessions" at bounding box center [175, 147] width 224 height 16
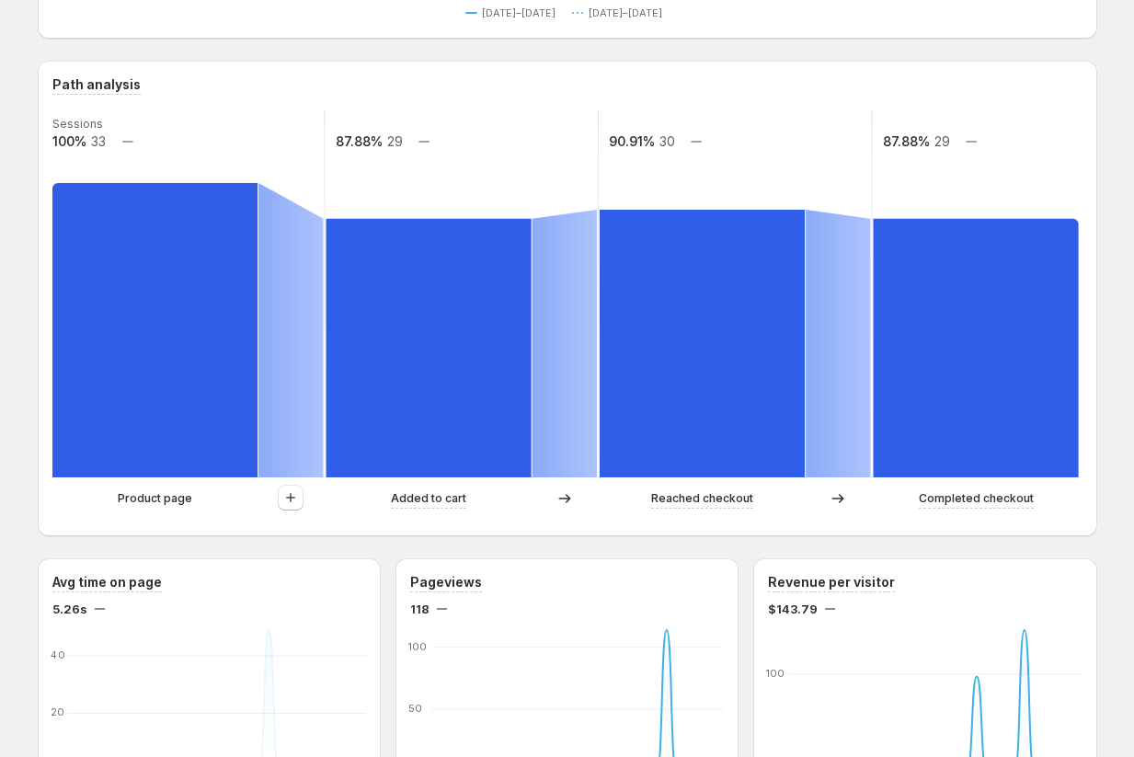
scroll to position [460, 0]
